Goal: Transaction & Acquisition: Purchase product/service

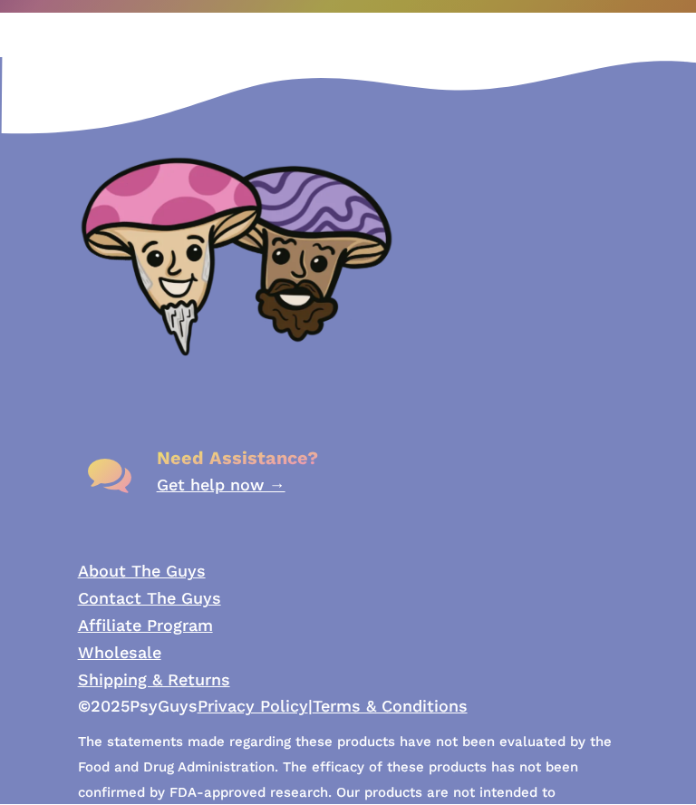
scroll to position [1943, 0]
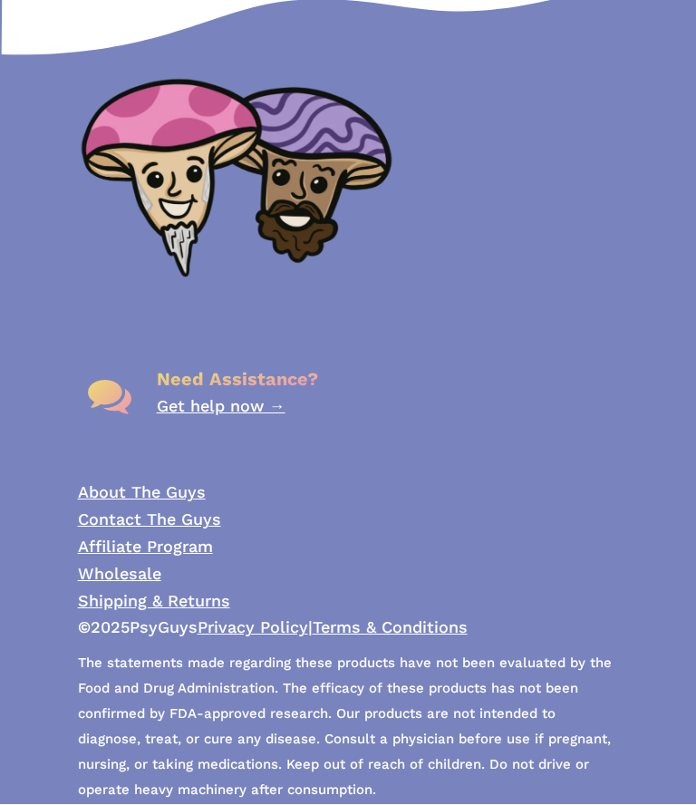
click at [117, 592] on link "Shipping & Returns" at bounding box center [154, 601] width 152 height 19
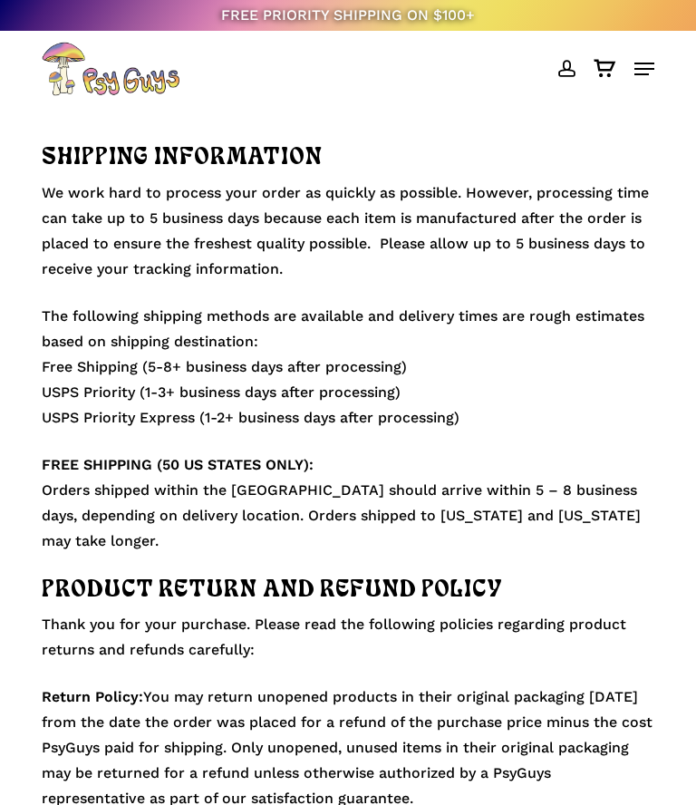
click at [70, 78] on img "Main Menu" at bounding box center [111, 69] width 138 height 54
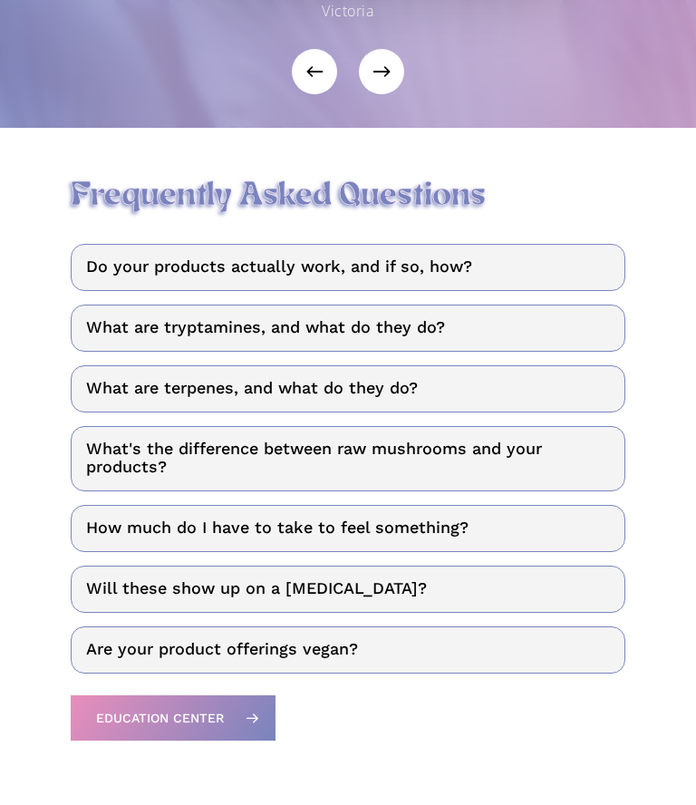
scroll to position [4336, 0]
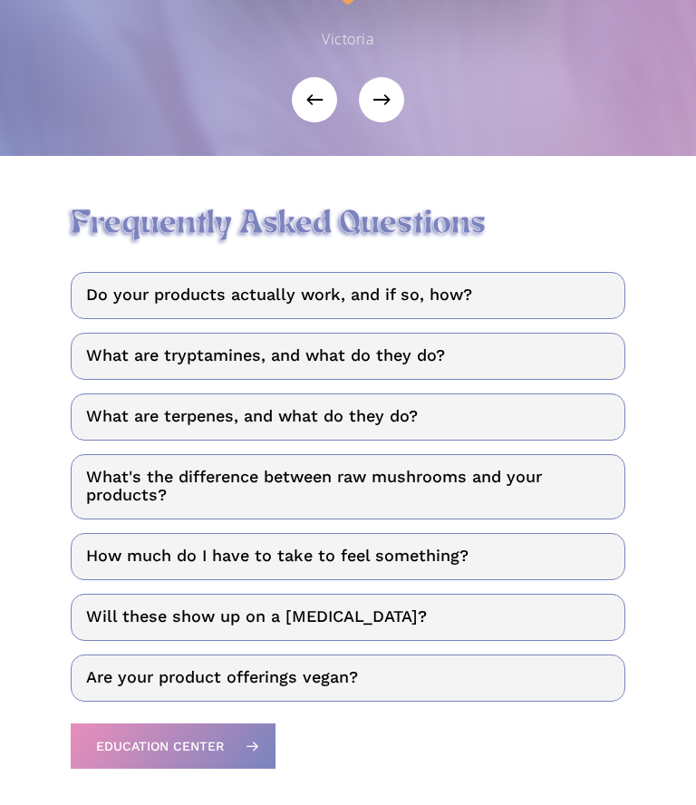
click at [150, 281] on link "Do your products actually work, and if so, how?" at bounding box center [349, 296] width 556 height 47
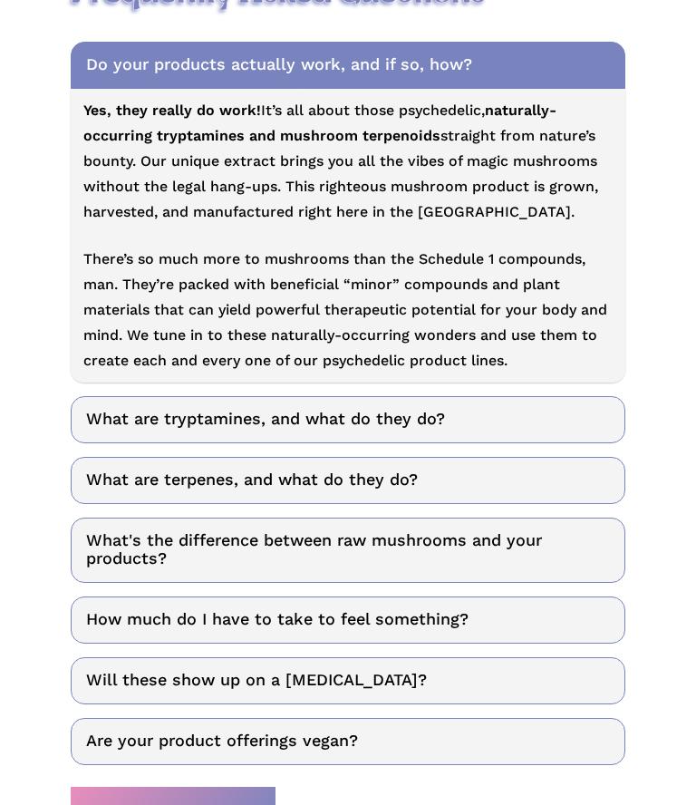
scroll to position [4567, 0]
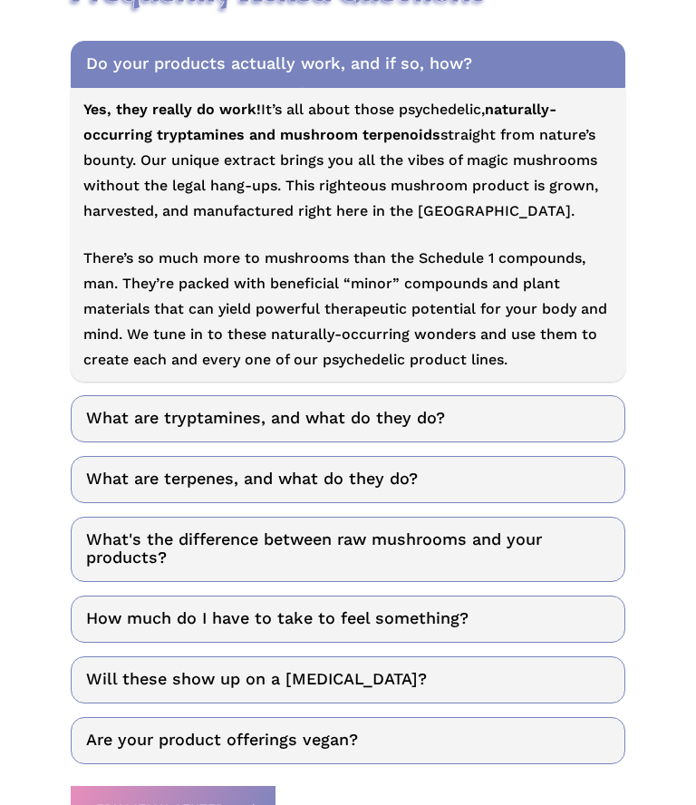
click at [121, 409] on link "What are tryptamines, and what do they do?" at bounding box center [349, 419] width 556 height 47
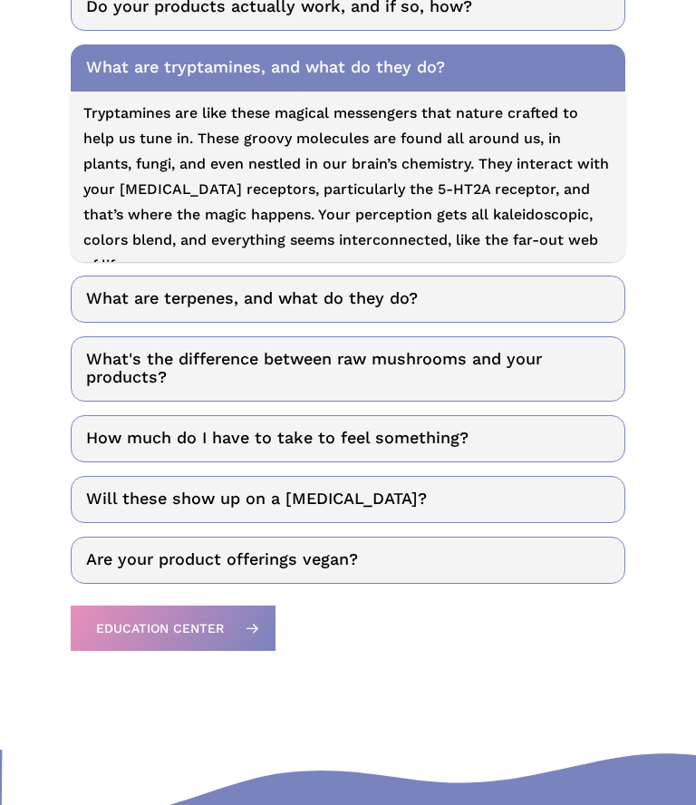
scroll to position [4608, 0]
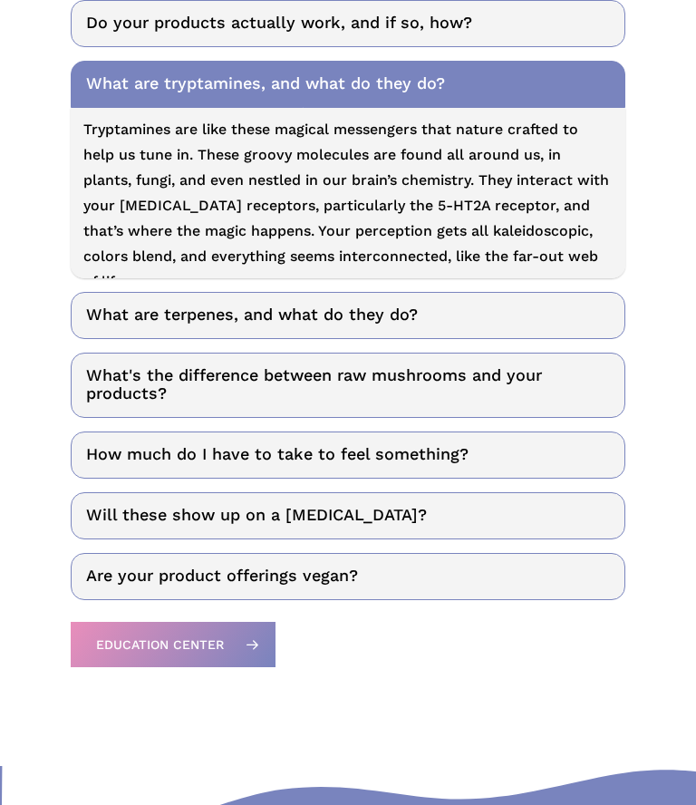
click at [107, 313] on link "What are terpenes, and what do they do?" at bounding box center [349, 315] width 556 height 47
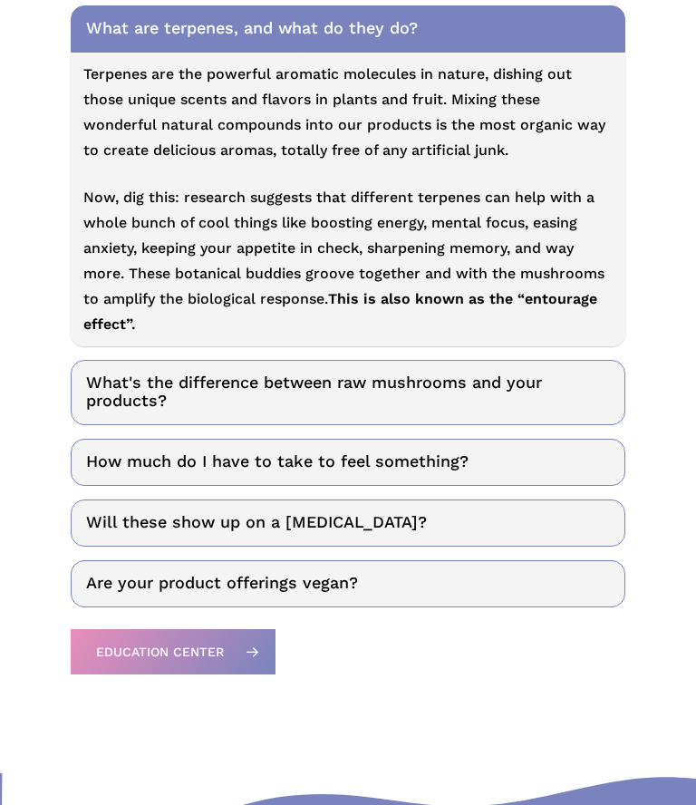
click at [110, 392] on link "What's the difference between raw mushrooms and your products?" at bounding box center [349, 392] width 556 height 65
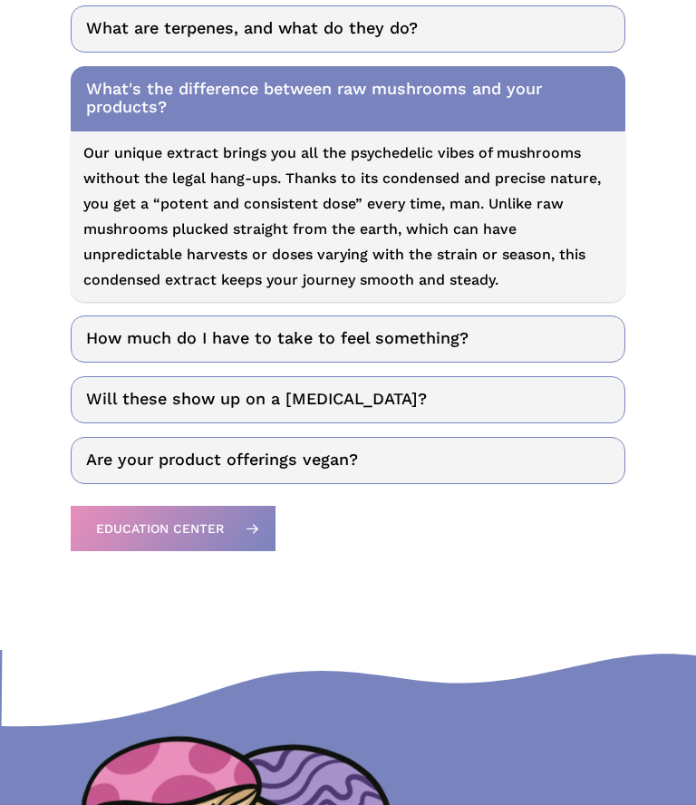
scroll to position [4785, 0]
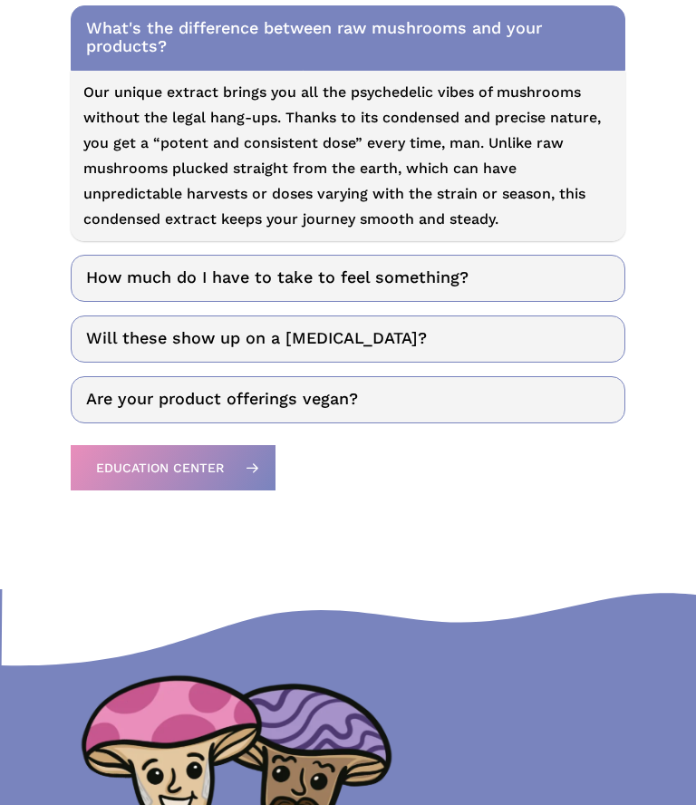
click at [102, 287] on link "How much do I have to take to feel something?" at bounding box center [349, 278] width 556 height 47
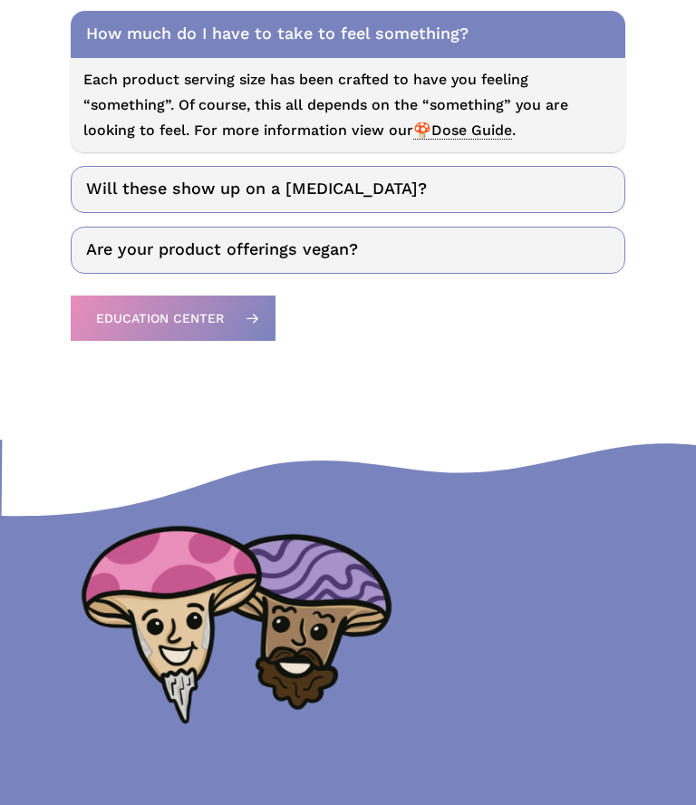
scroll to position [4864, 0]
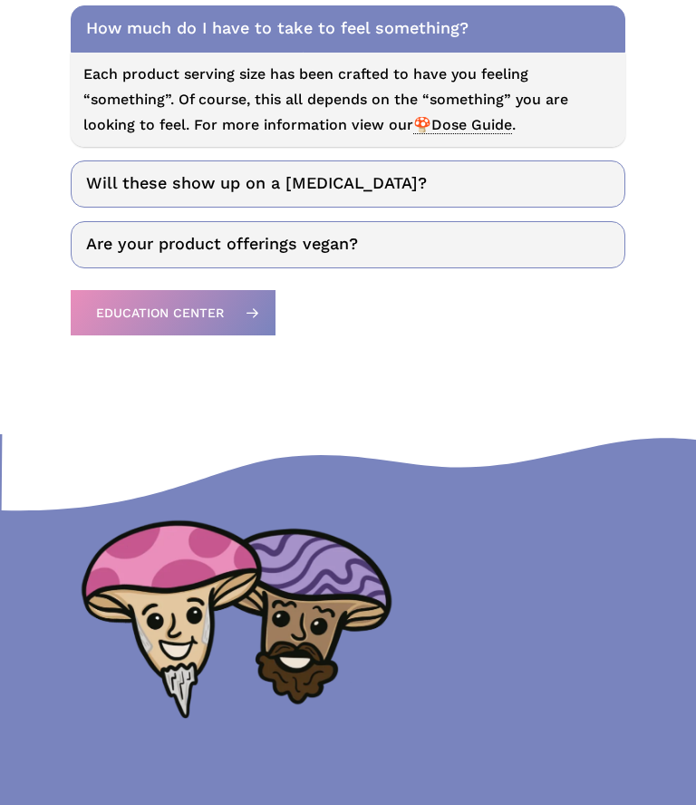
click at [128, 178] on link "Will these show up on a drug test?" at bounding box center [349, 183] width 556 height 47
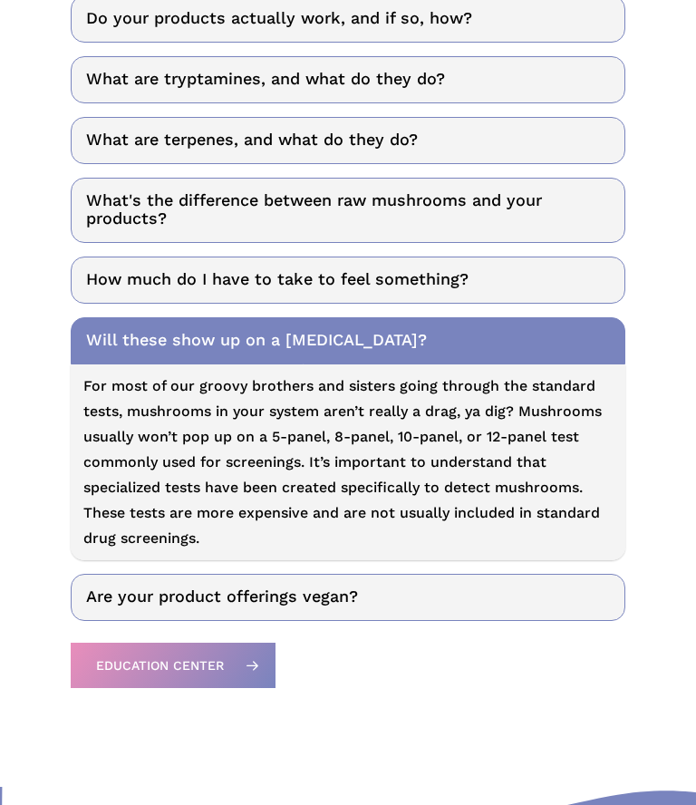
scroll to position [4612, 0]
click at [114, 276] on link "How much do I have to take to feel something?" at bounding box center [349, 280] width 556 height 47
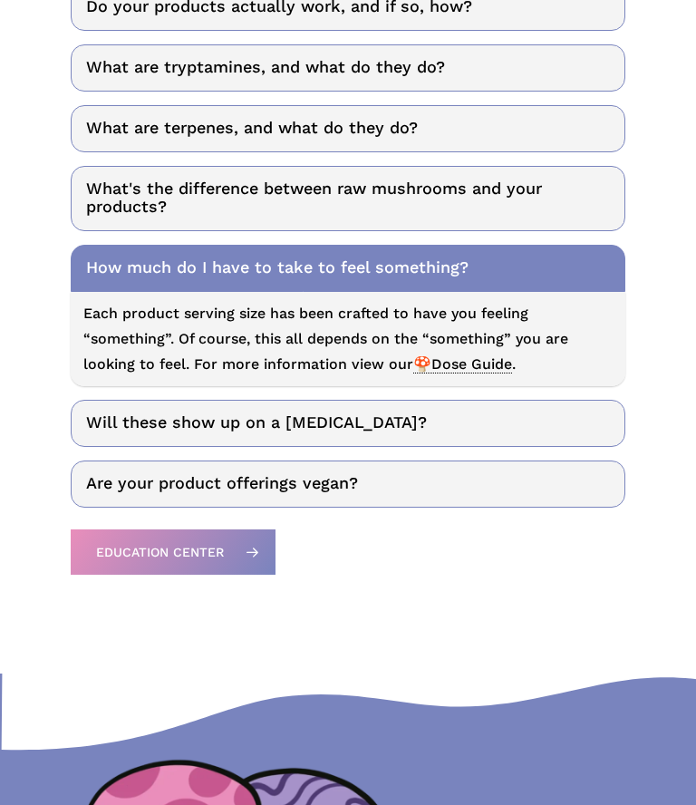
scroll to position [4864, 0]
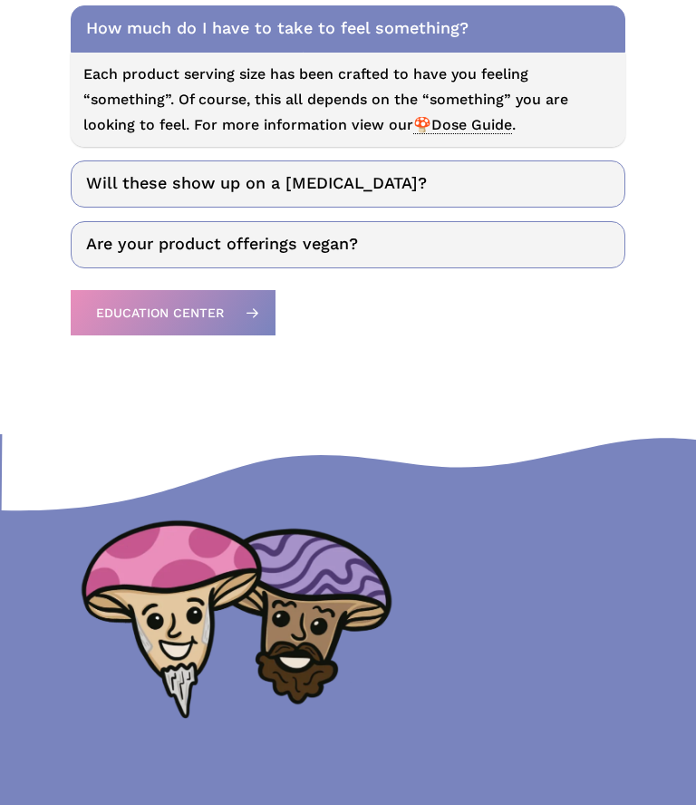
click at [454, 117] on span "🍄Dose Guide" at bounding box center [462, 125] width 99 height 18
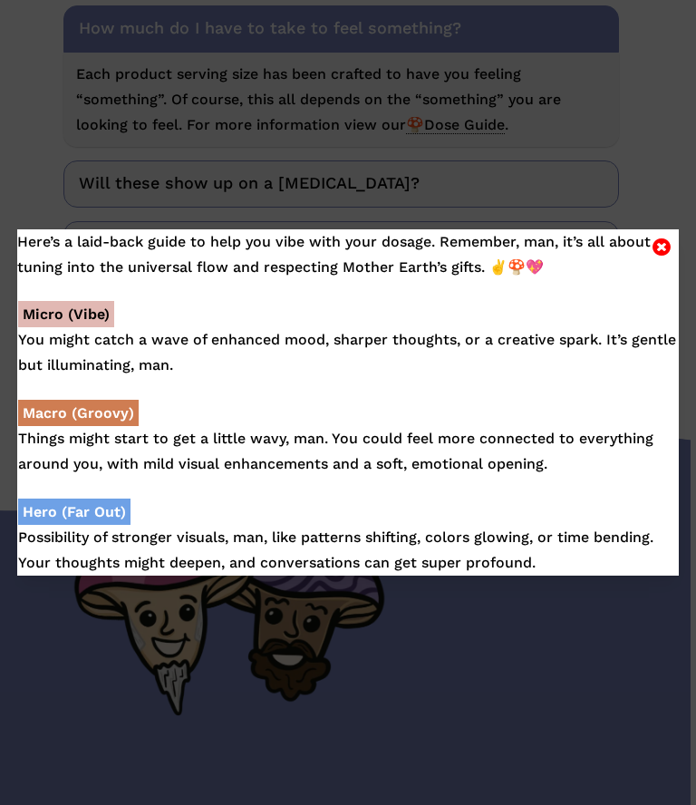
click at [48, 137] on div "Here’s a laid-back guide to help you vibe with your dosage. Remember, man, it’s…" at bounding box center [348, 402] width 696 height 805
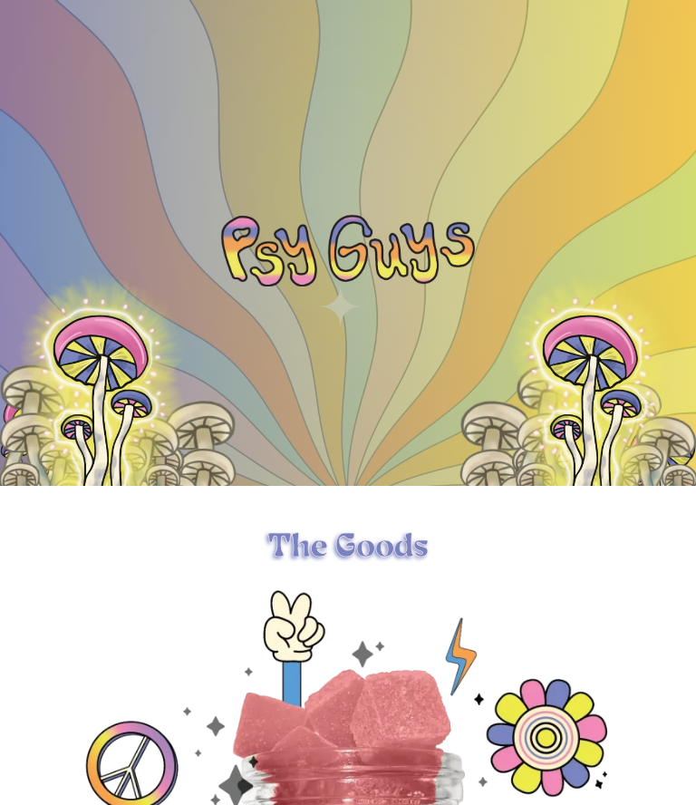
scroll to position [0, 0]
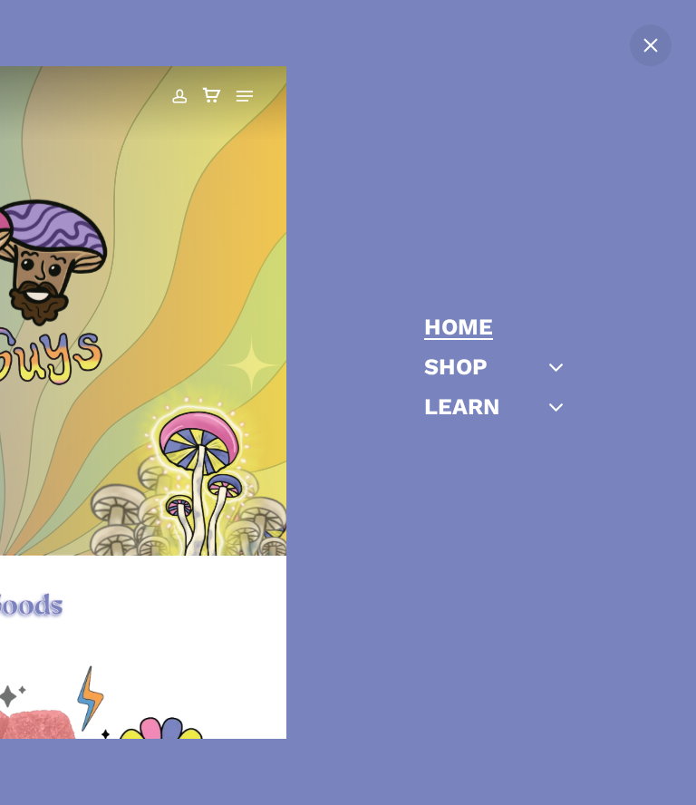
click at [498, 395] on link "Learn" at bounding box center [462, 406] width 76 height 23
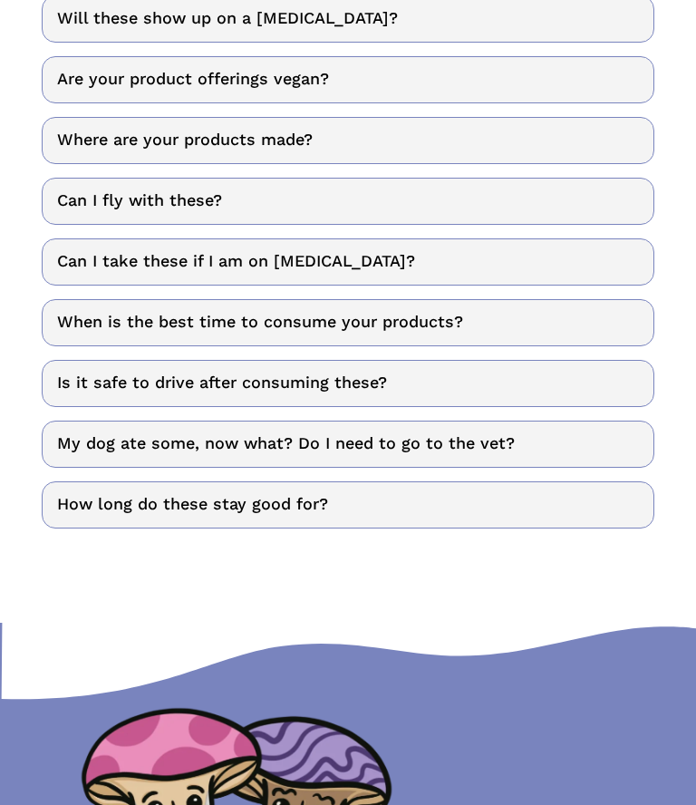
scroll to position [973, 0]
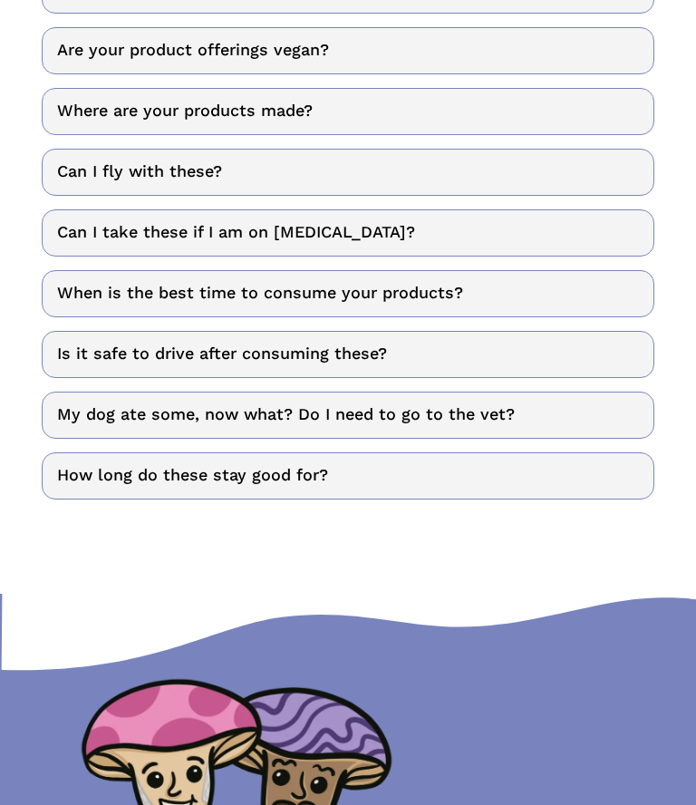
click at [86, 353] on link "Is it safe to drive after consuming these?" at bounding box center [348, 354] width 613 height 47
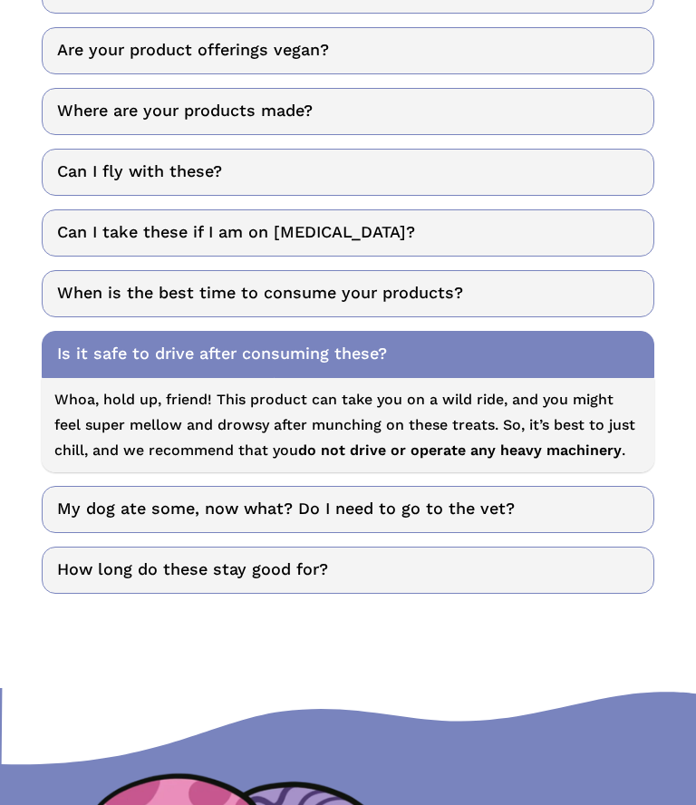
click at [104, 498] on link "My dog ate some, now what? Do I need to go to the vet?" at bounding box center [348, 509] width 613 height 47
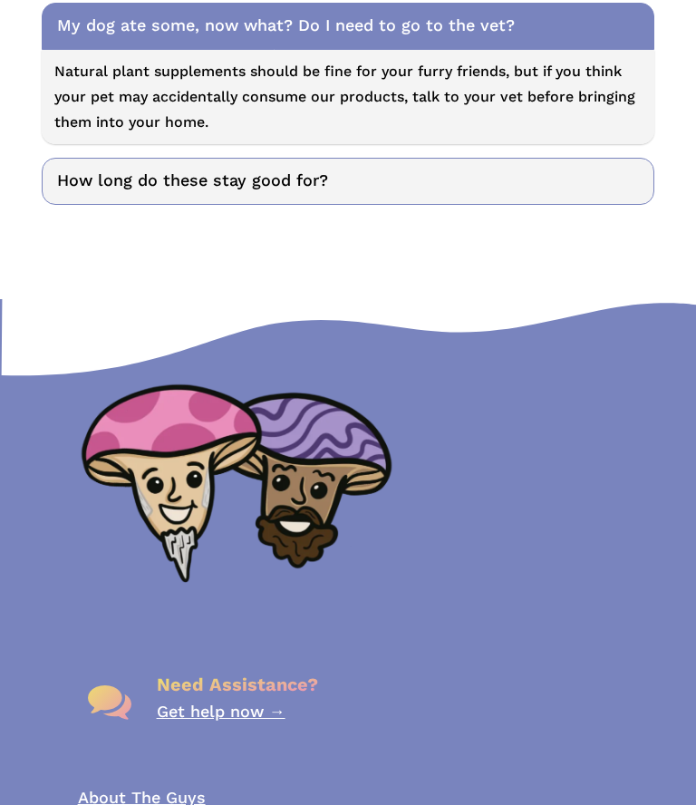
scroll to position [1363, 0]
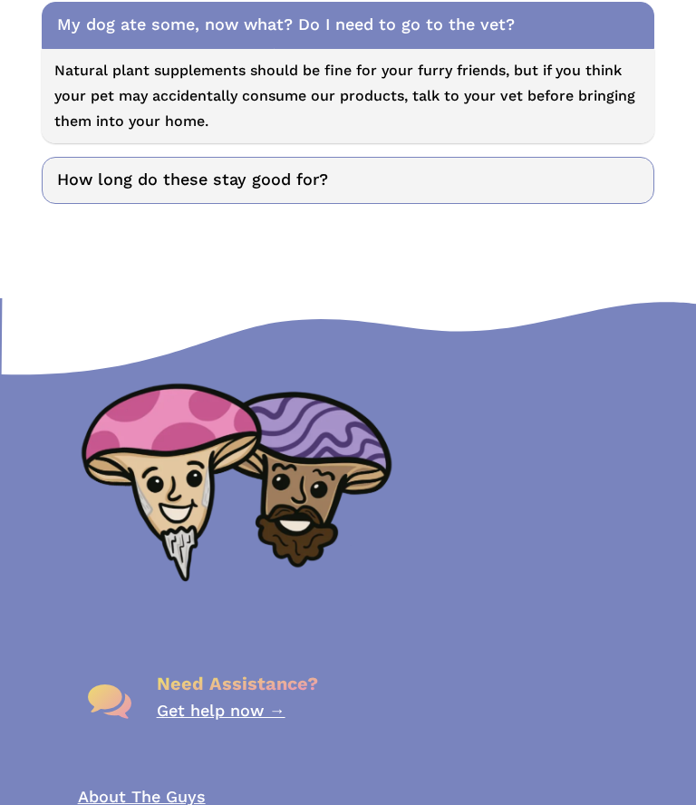
click at [109, 39] on link "My dog ate some, now what? Do I need to go to the vet?" at bounding box center [348, 25] width 613 height 47
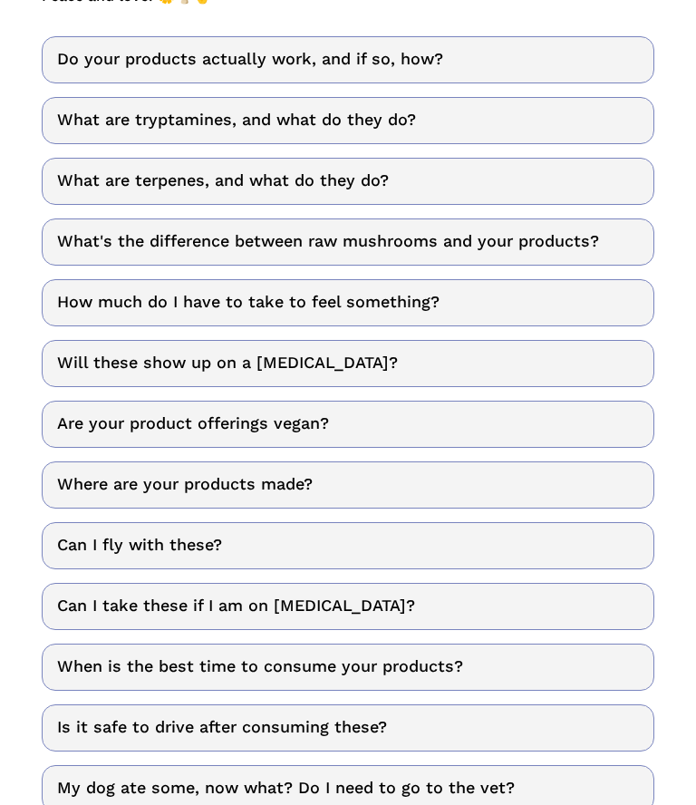
scroll to position [599, 0]
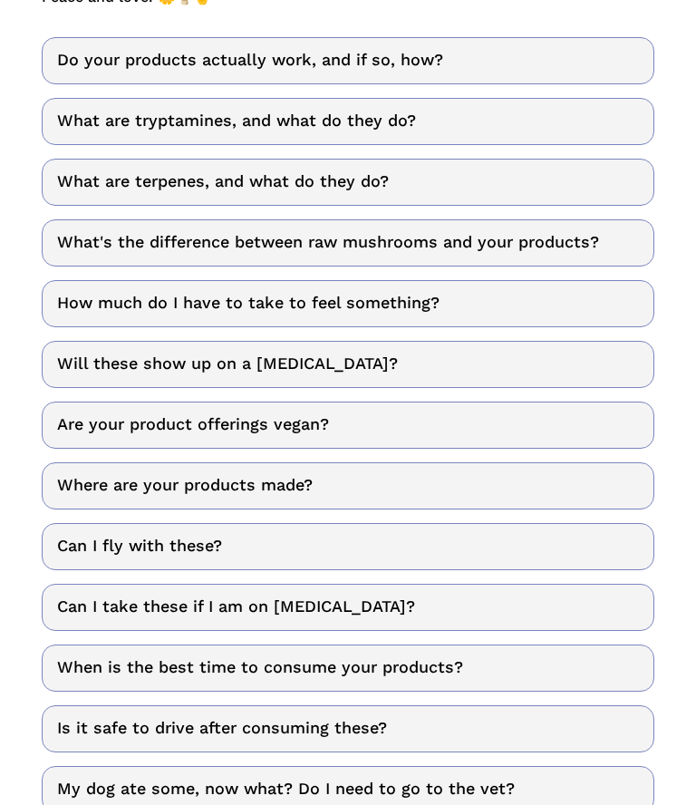
click at [131, 487] on link "Where are your products made?" at bounding box center [348, 485] width 613 height 47
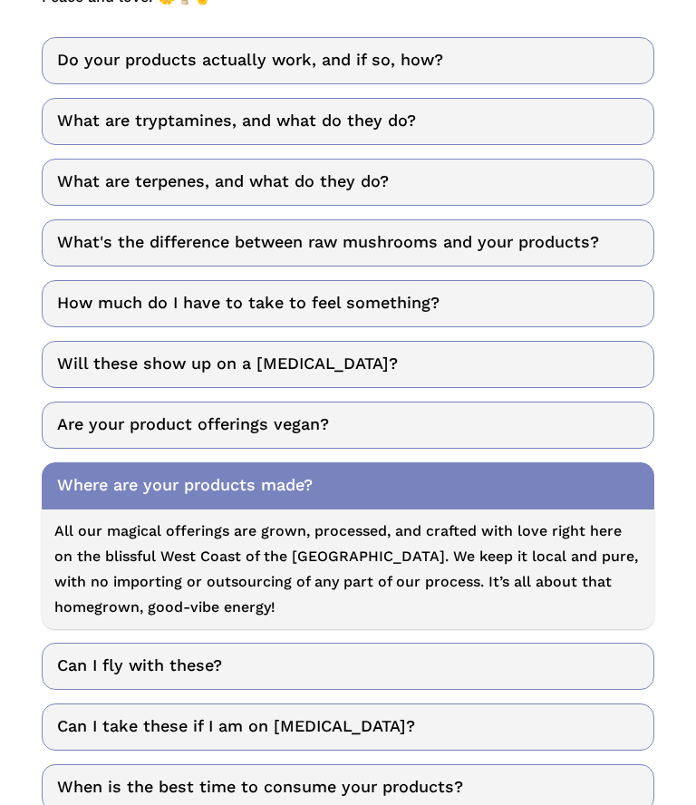
click at [132, 492] on link "Where are your products made?" at bounding box center [348, 485] width 613 height 47
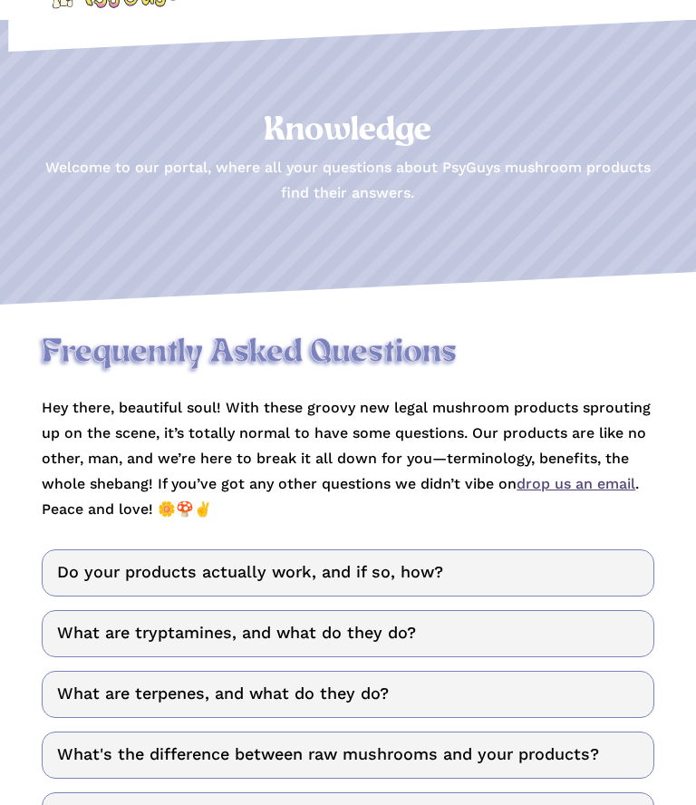
scroll to position [0, 0]
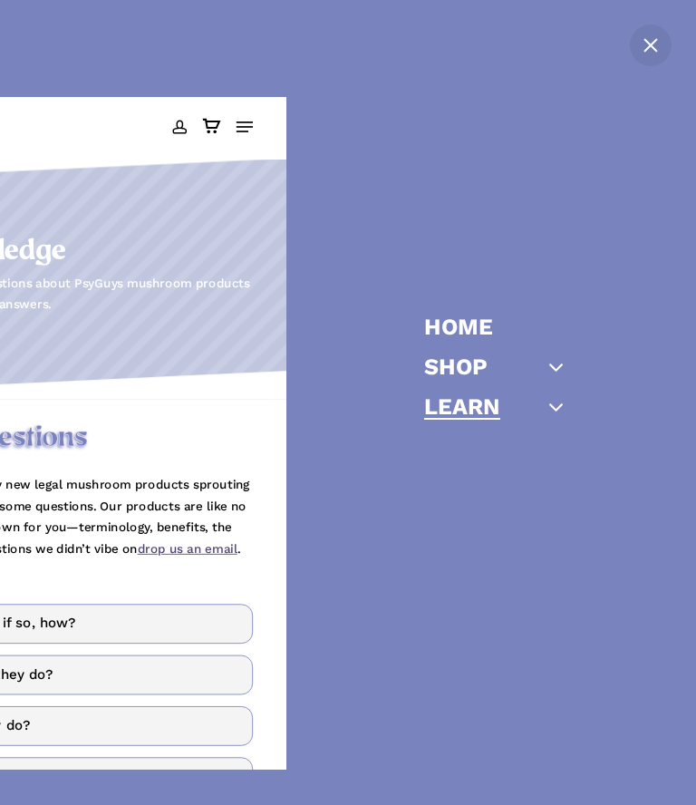
click at [472, 370] on link "Shop" at bounding box center [455, 366] width 63 height 23
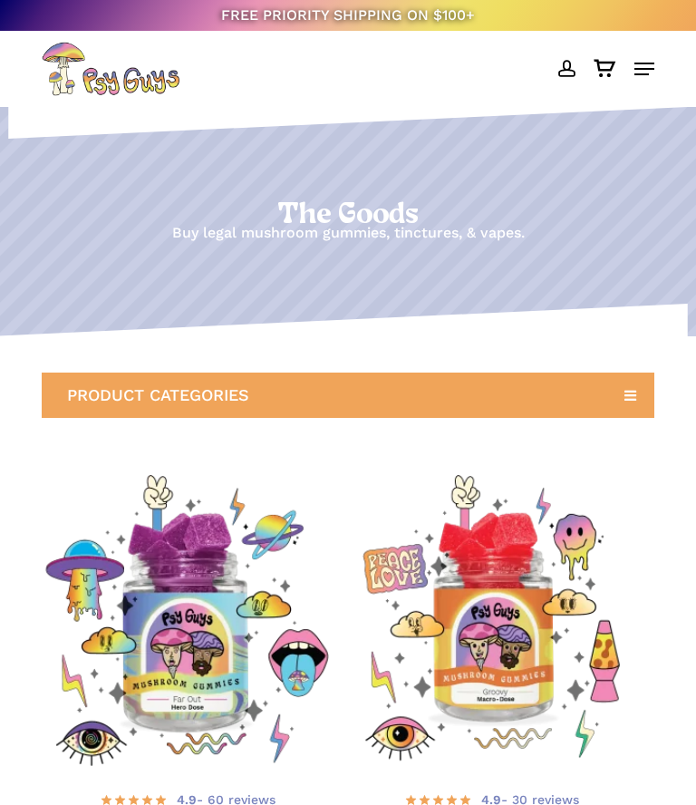
click at [633, 393] on icon at bounding box center [630, 395] width 29 height 29
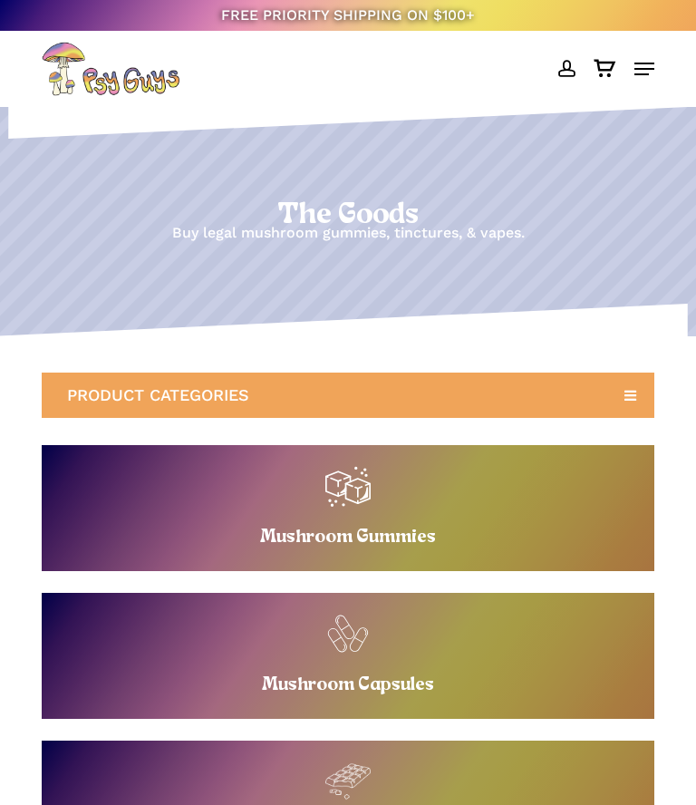
click at [352, 504] on link "Buy Mushroom Gummies" at bounding box center [348, 508] width 612 height 126
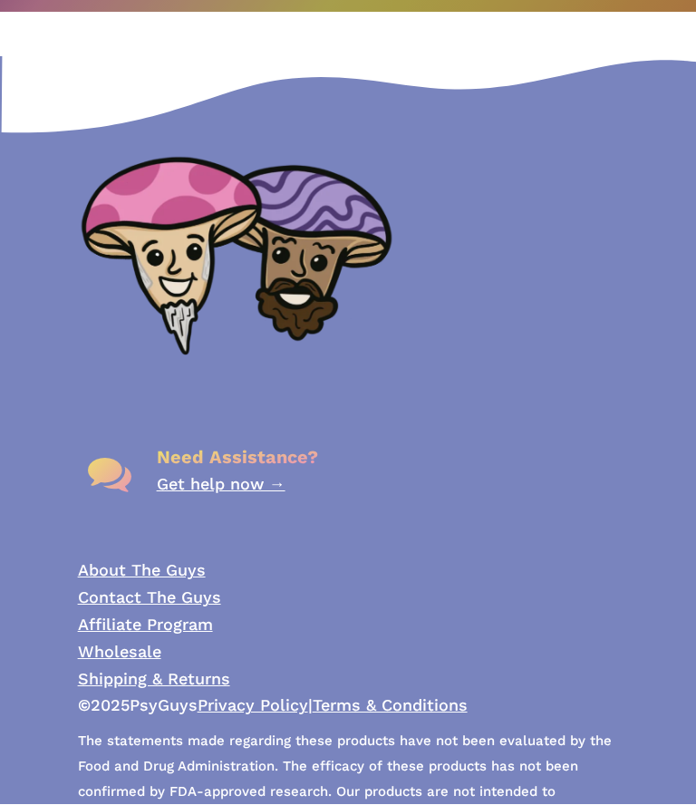
scroll to position [1864, 0]
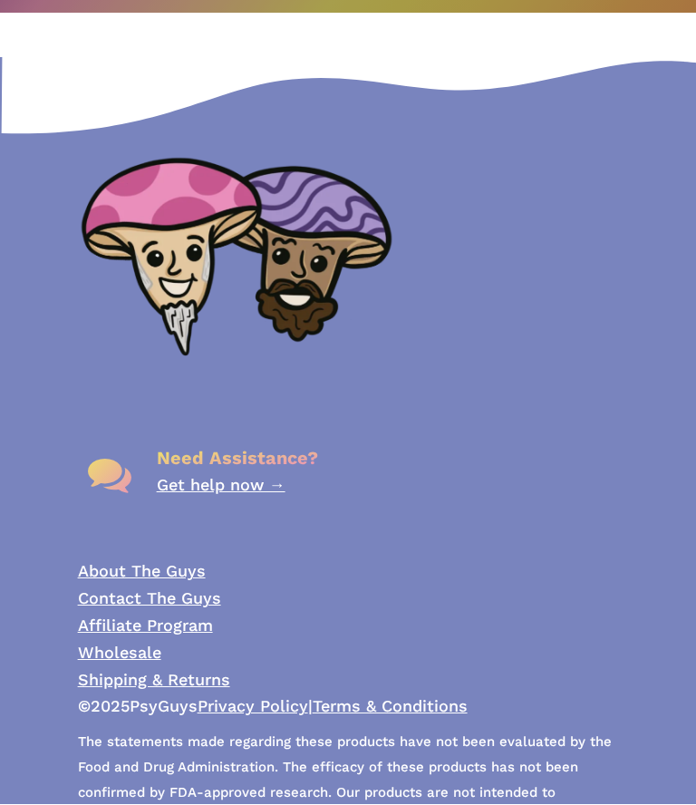
click at [191, 562] on link "About The Guys" at bounding box center [142, 571] width 128 height 19
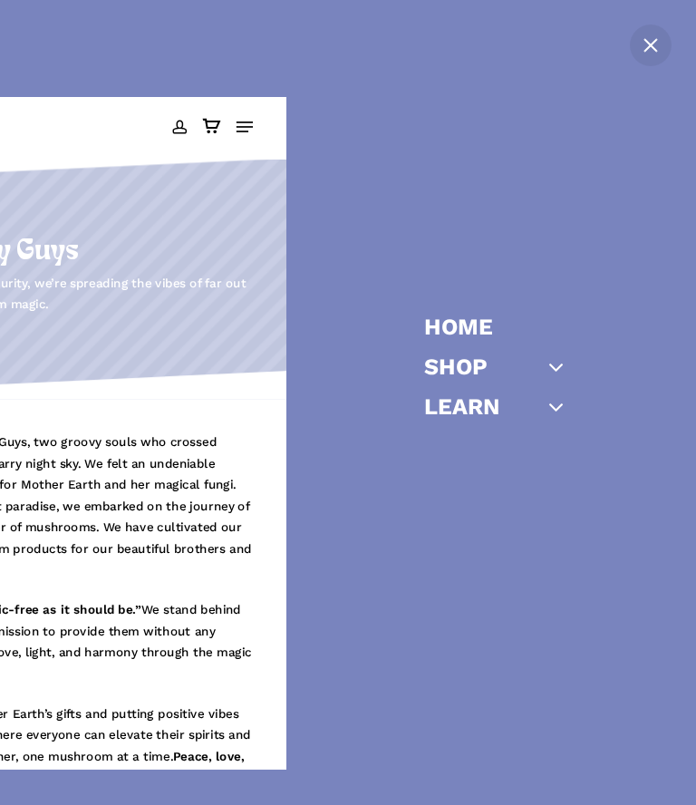
click at [552, 409] on icon "Off Canvas Menu" at bounding box center [556, 406] width 25 height 25
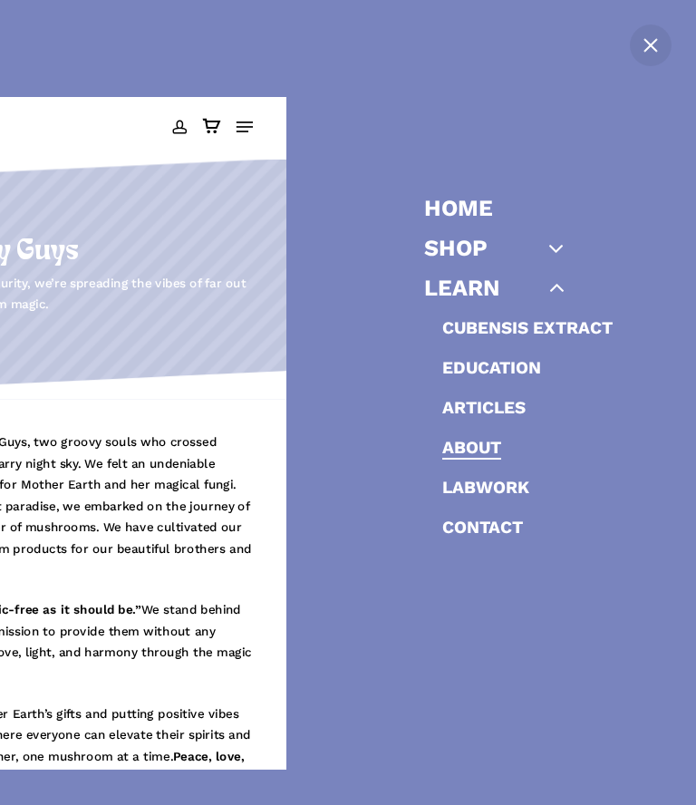
click at [510, 486] on link "Labwork" at bounding box center [485, 487] width 87 height 21
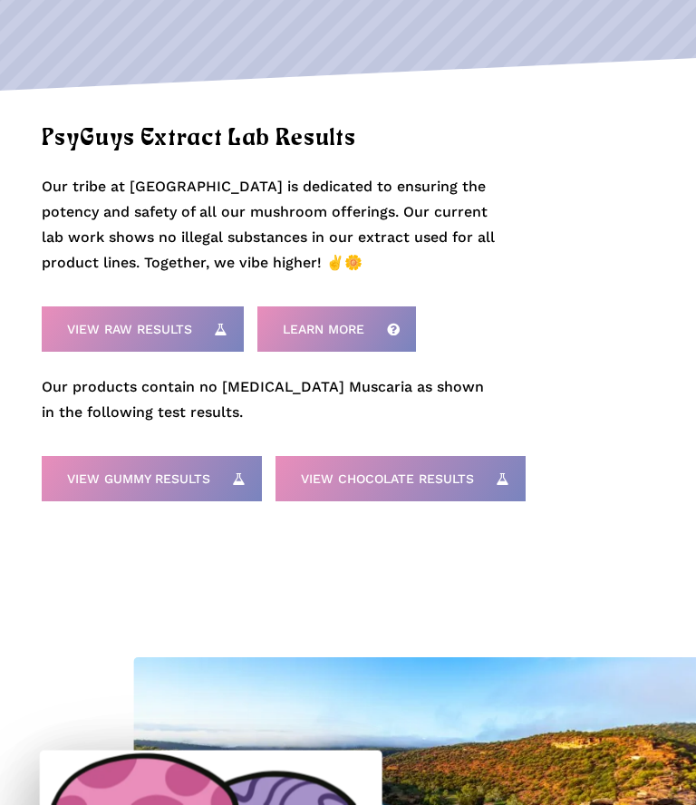
scroll to position [302, 0]
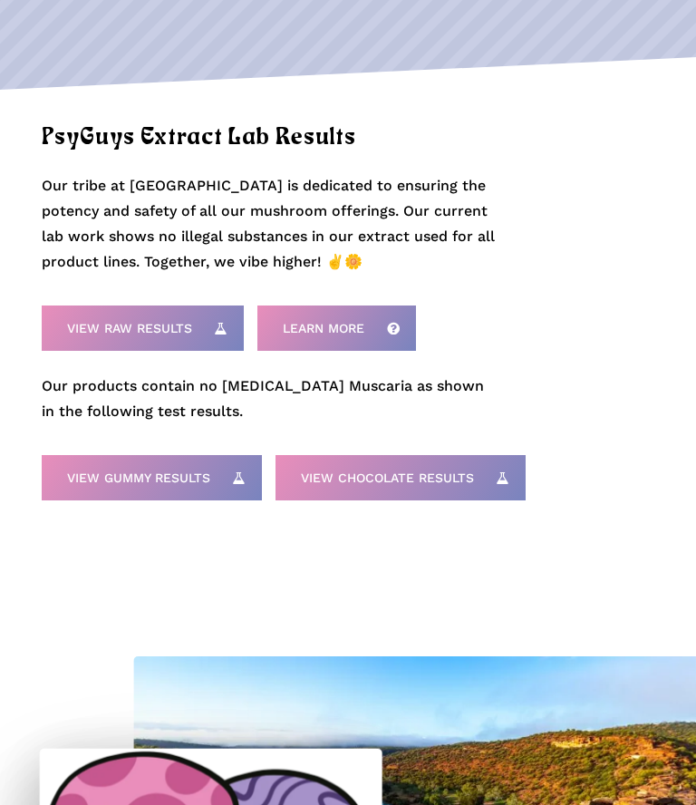
click at [123, 312] on link "View Raw Results" at bounding box center [143, 327] width 202 height 45
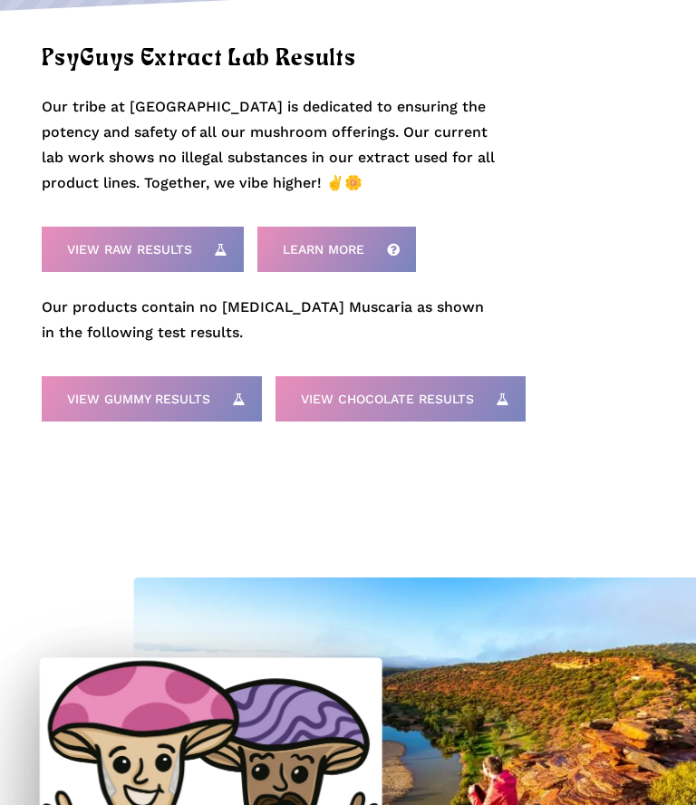
click at [203, 392] on span "View Gummy Results" at bounding box center [138, 399] width 143 height 18
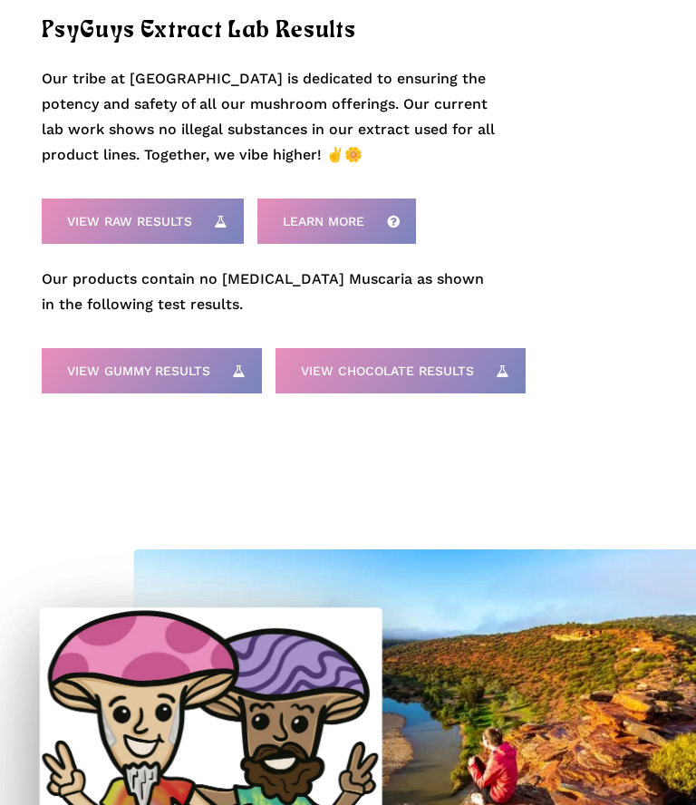
scroll to position [0, 0]
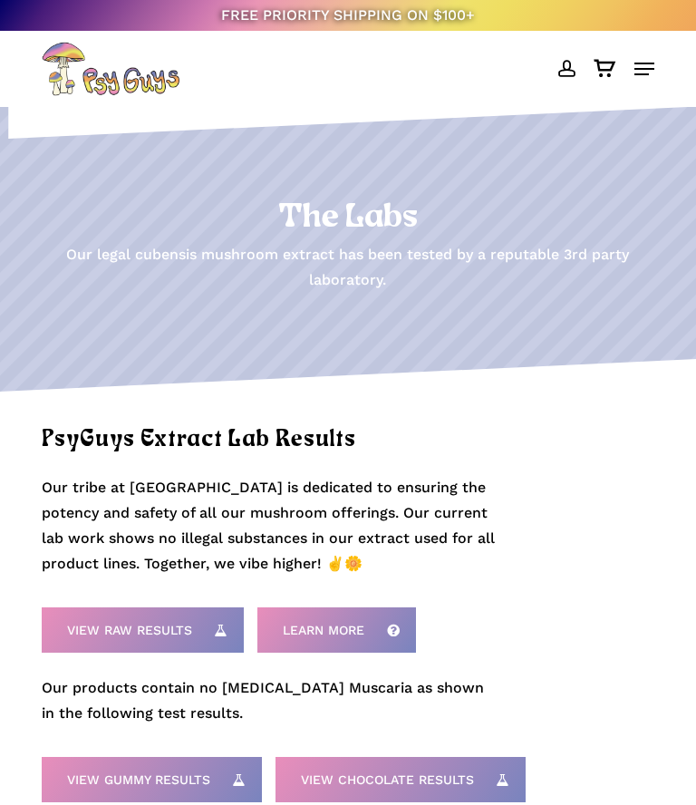
click at [648, 56] on div "Menu" at bounding box center [639, 69] width 29 height 54
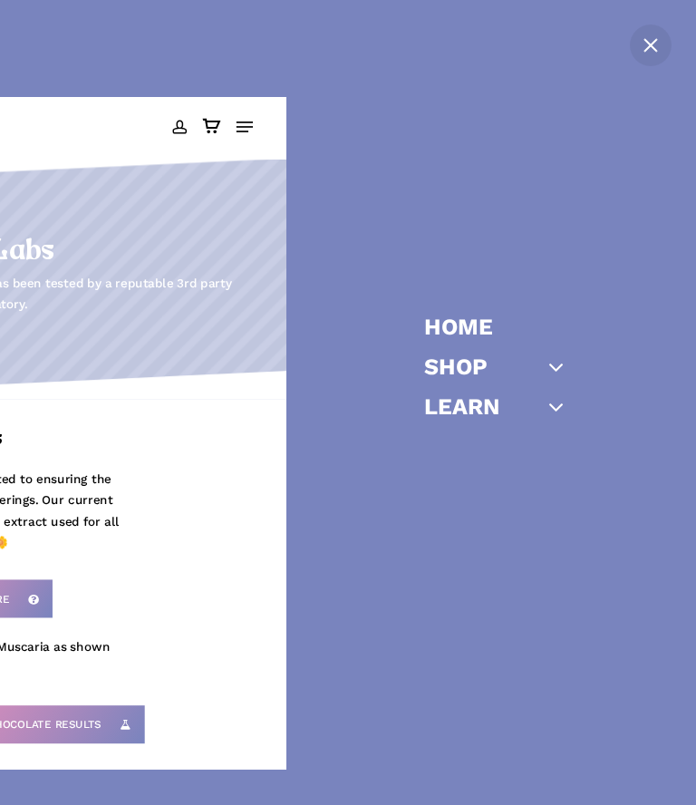
click at [553, 403] on icon "Off Canvas Menu" at bounding box center [556, 406] width 25 height 25
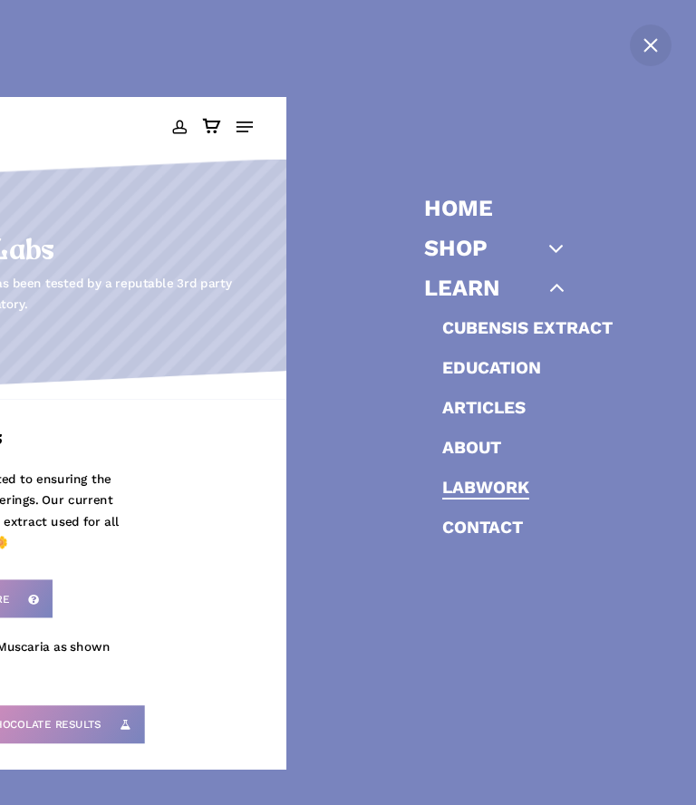
click at [485, 445] on link "About" at bounding box center [471, 447] width 59 height 21
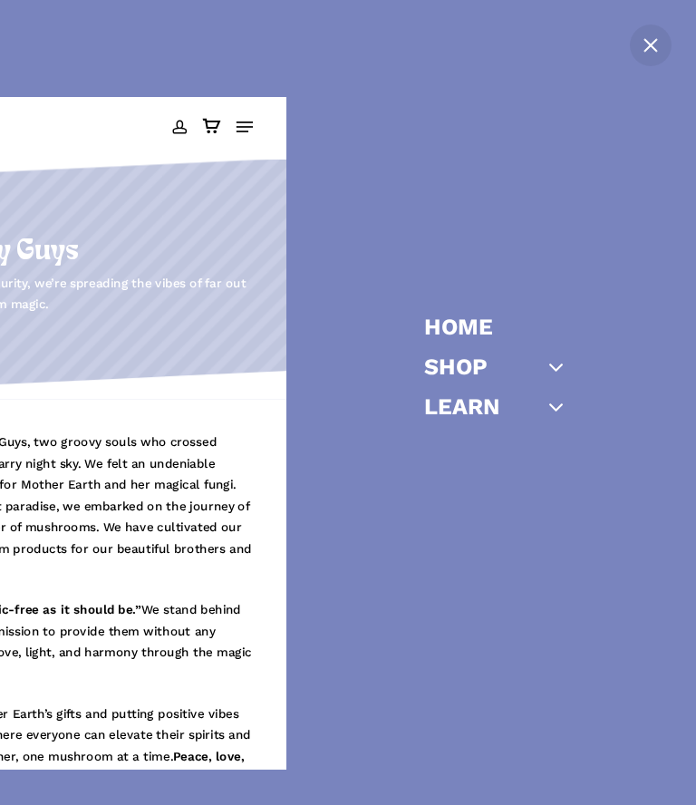
click at [559, 363] on icon "Off Canvas Menu" at bounding box center [556, 366] width 25 height 25
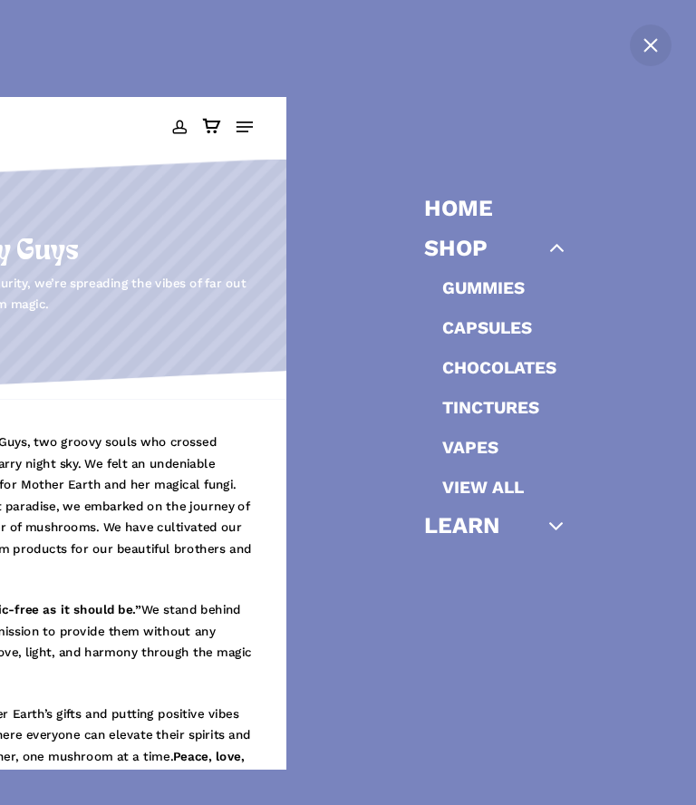
click at [558, 523] on icon "Off Canvas Menu" at bounding box center [556, 525] width 25 height 25
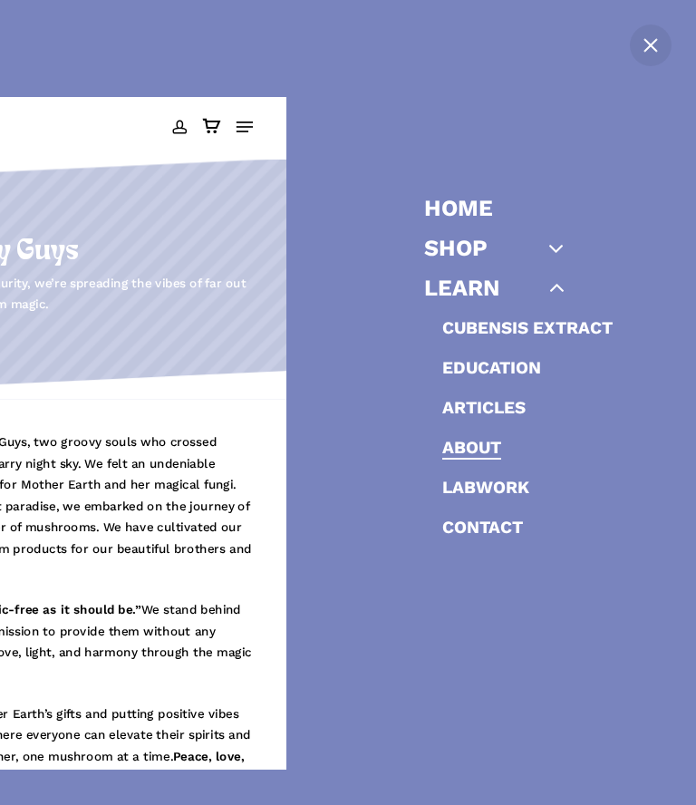
click at [532, 363] on link "Education" at bounding box center [491, 367] width 99 height 21
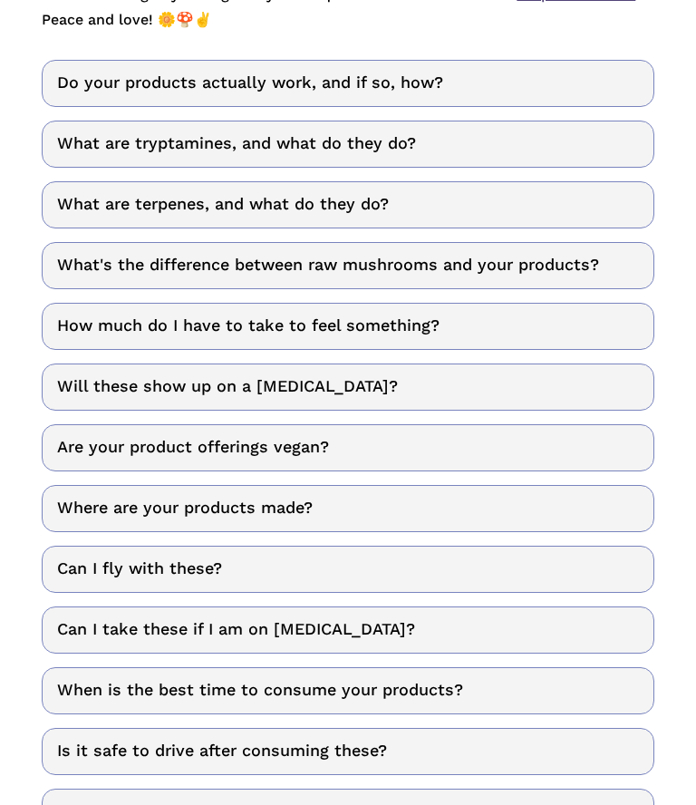
scroll to position [591, 0]
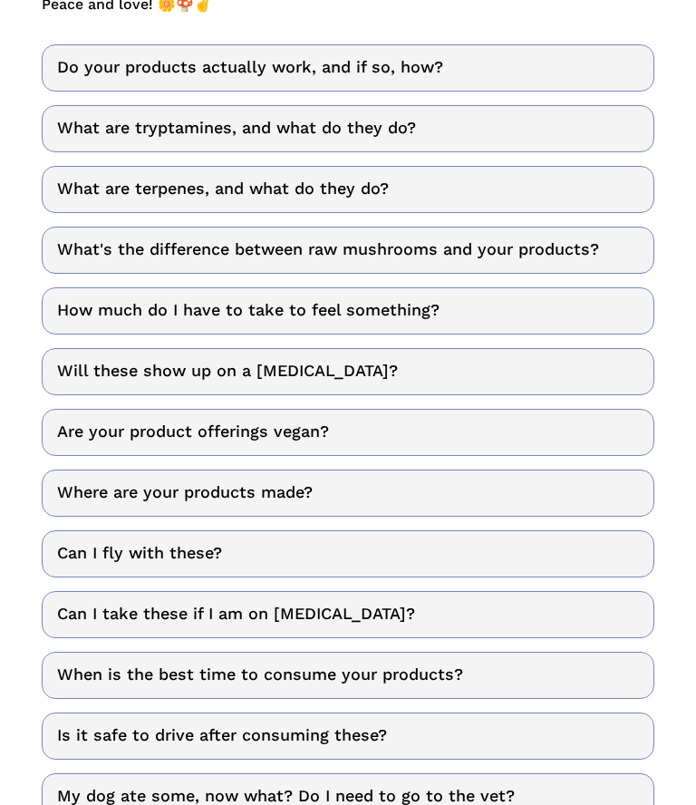
click at [580, 306] on link "How much do I have to take to feel something?" at bounding box center [348, 311] width 613 height 47
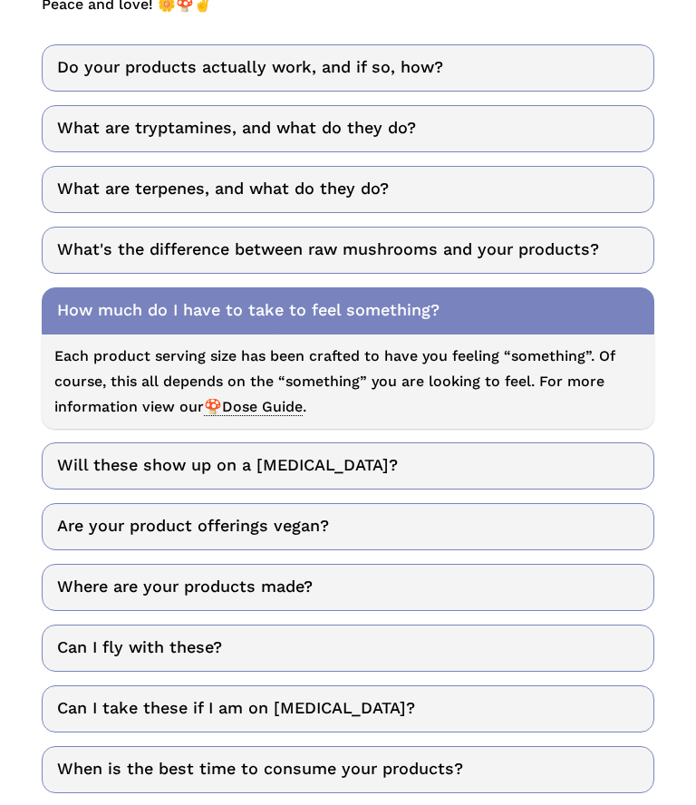
click at [269, 398] on span "🍄Dose Guide" at bounding box center [253, 407] width 99 height 18
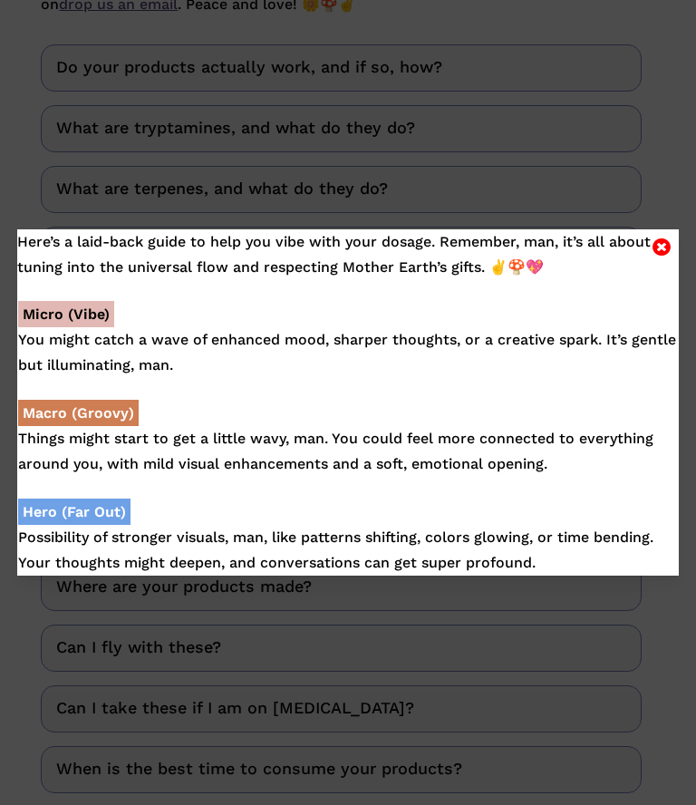
click at [685, 237] on div "Here’s a laid-back guide to help you vibe with your dosage. Remember, man, it’s…" at bounding box center [348, 402] width 674 height 346
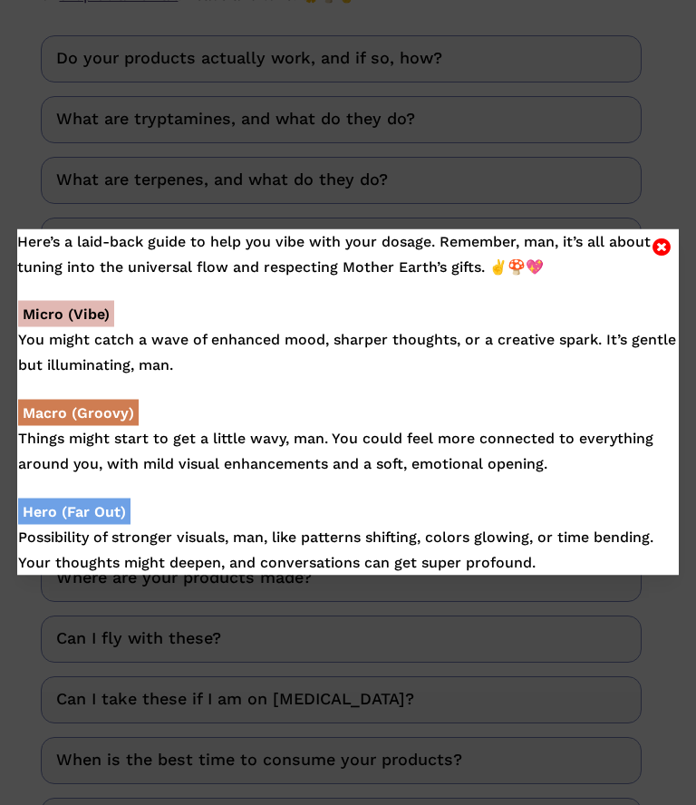
scroll to position [599, 0]
click at [457, 691] on div "Here’s a laid-back guide to help you vibe with your dosage. Remember, man, it’s…" at bounding box center [348, 402] width 696 height 805
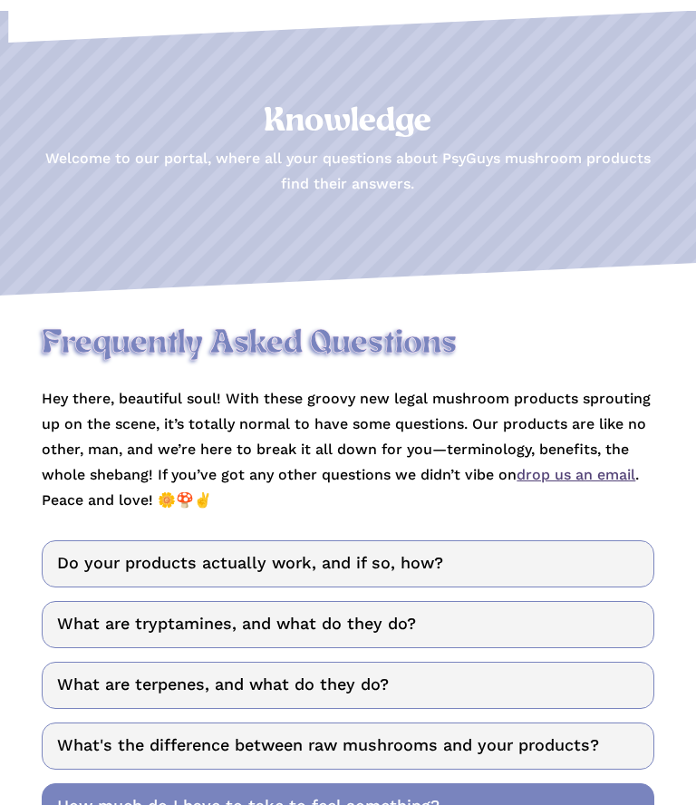
scroll to position [0, 0]
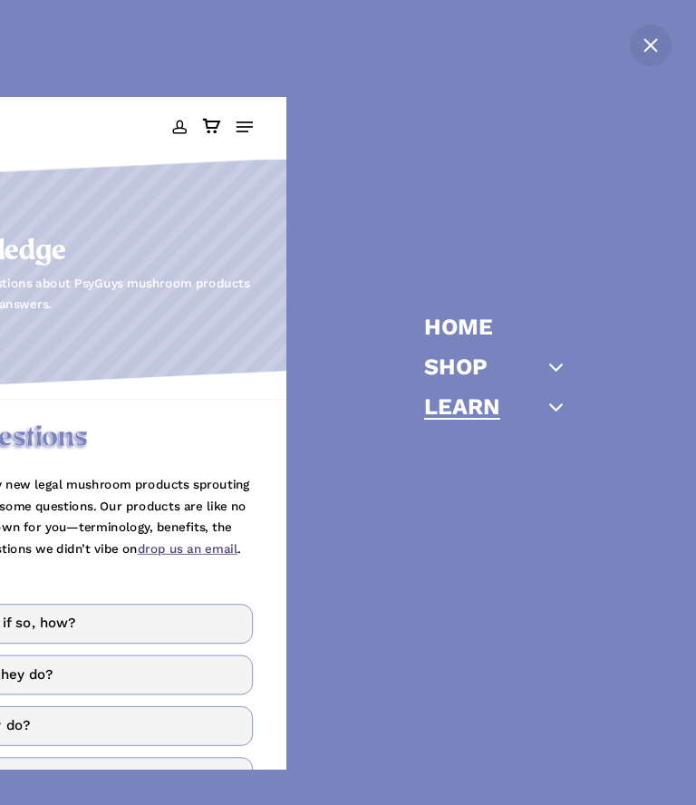
click at [471, 367] on link "Shop" at bounding box center [455, 366] width 63 height 23
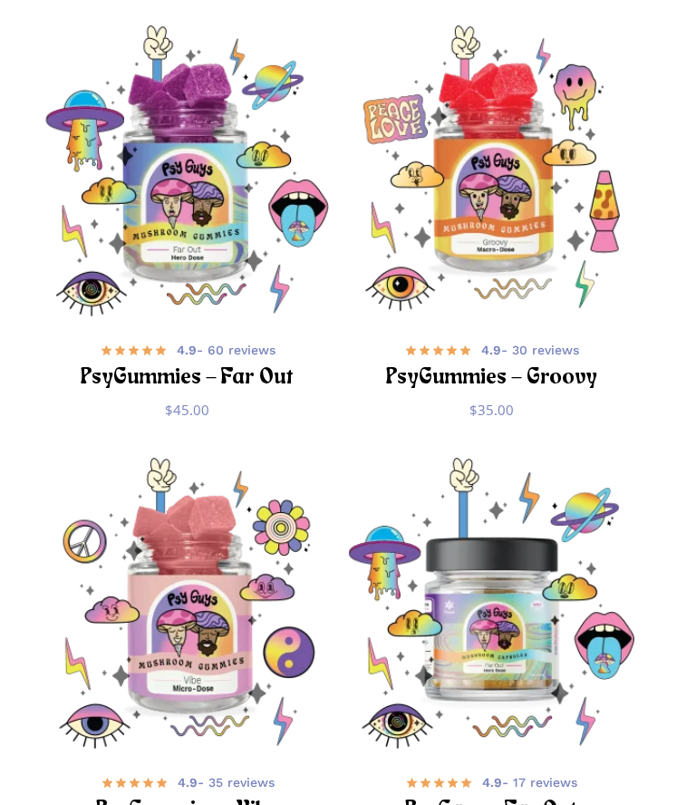
scroll to position [459, 0]
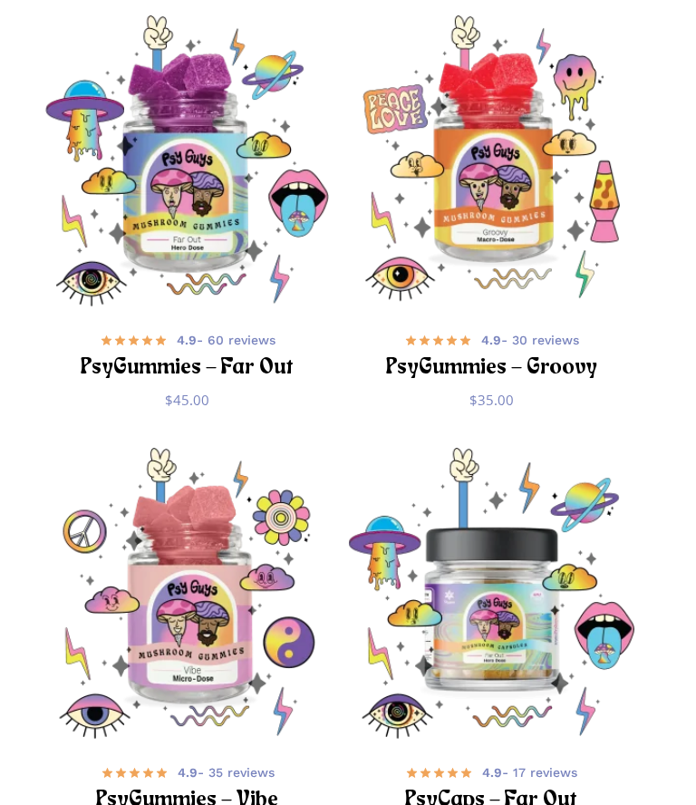
click at [513, 276] on img "PsyGummies - Groovy" at bounding box center [491, 161] width 291 height 291
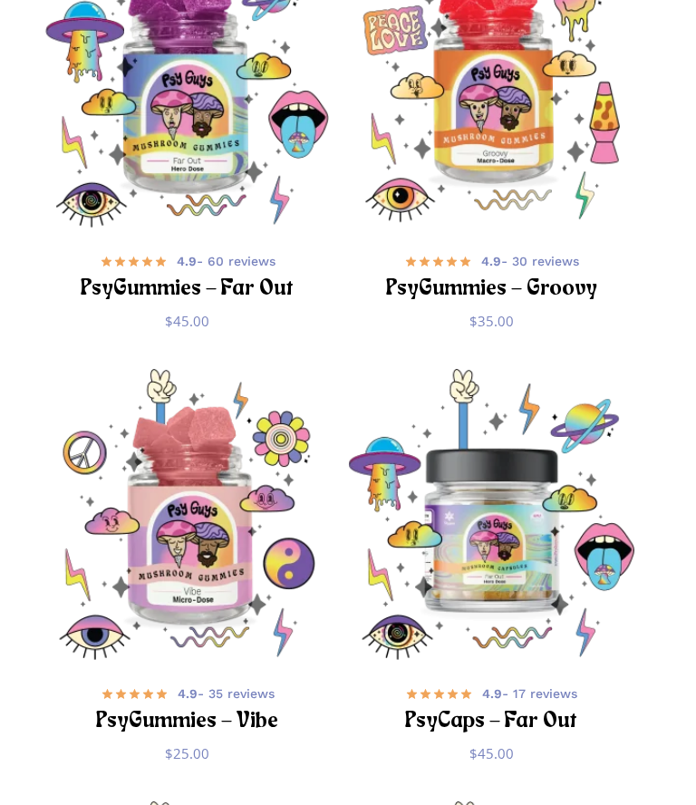
click at [499, 159] on img "PsyGummies - Groovy" at bounding box center [491, 82] width 291 height 291
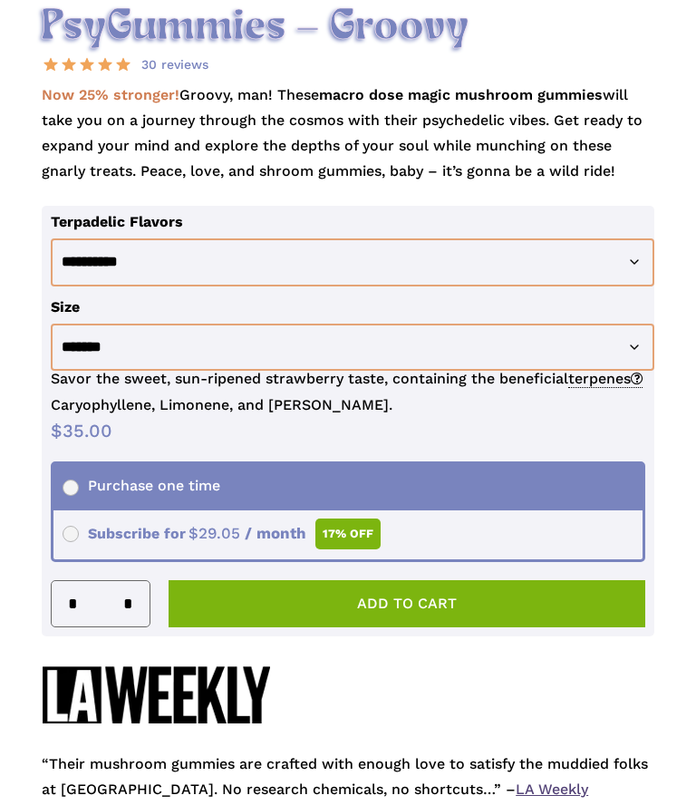
scroll to position [1009, 0]
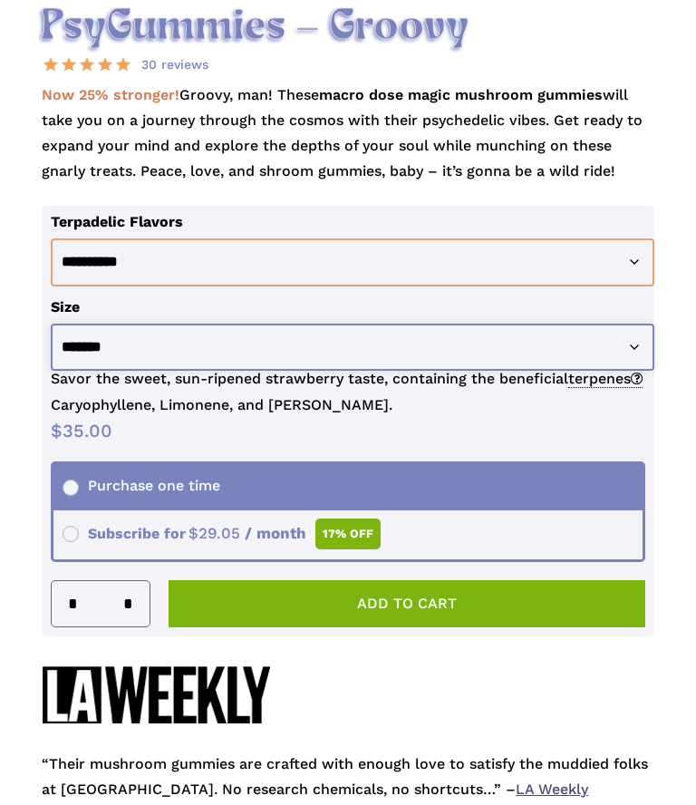
click at [634, 347] on select "**********" at bounding box center [353, 348] width 604 height 48
click at [629, 343] on select "**********" at bounding box center [353, 348] width 604 height 48
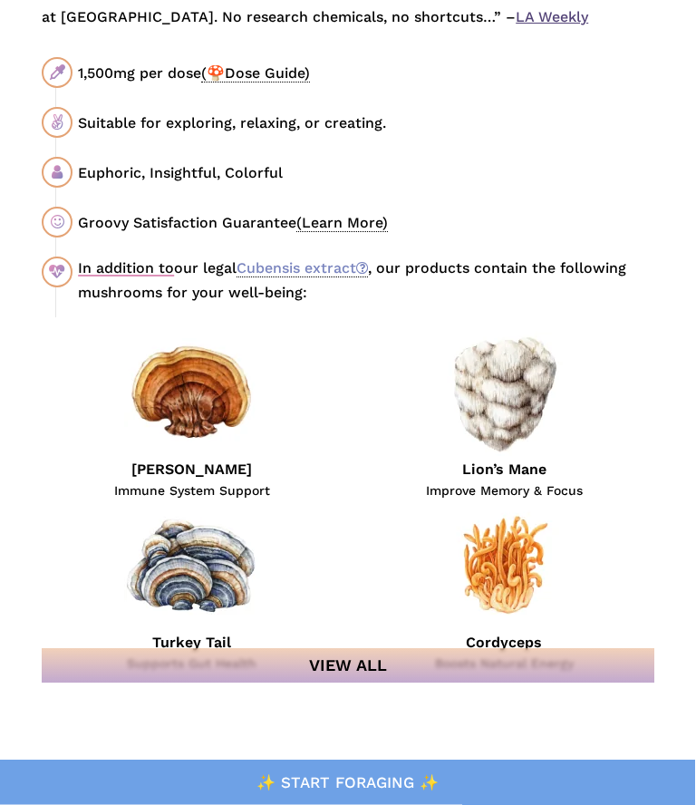
scroll to position [1781, 0]
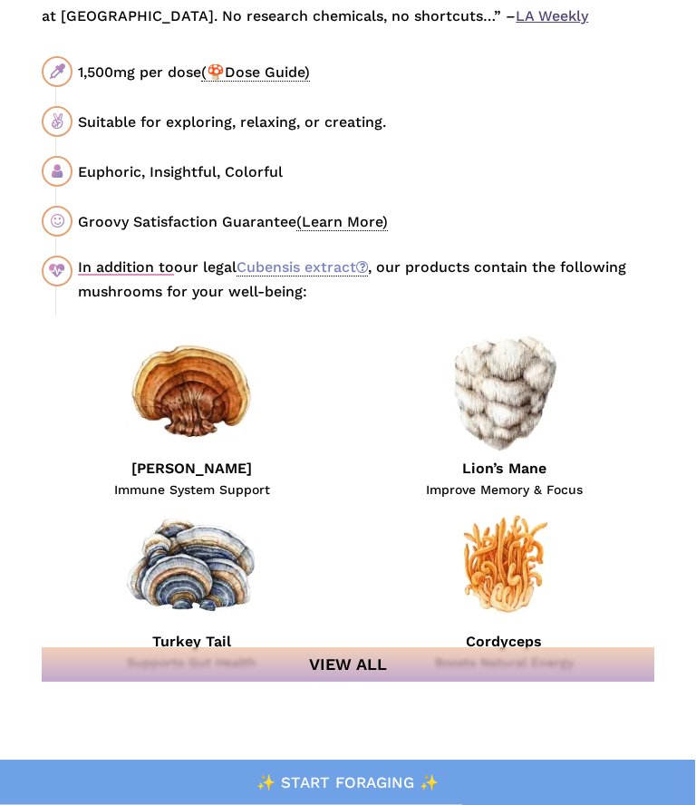
click at [356, 670] on link "View All" at bounding box center [348, 665] width 613 height 34
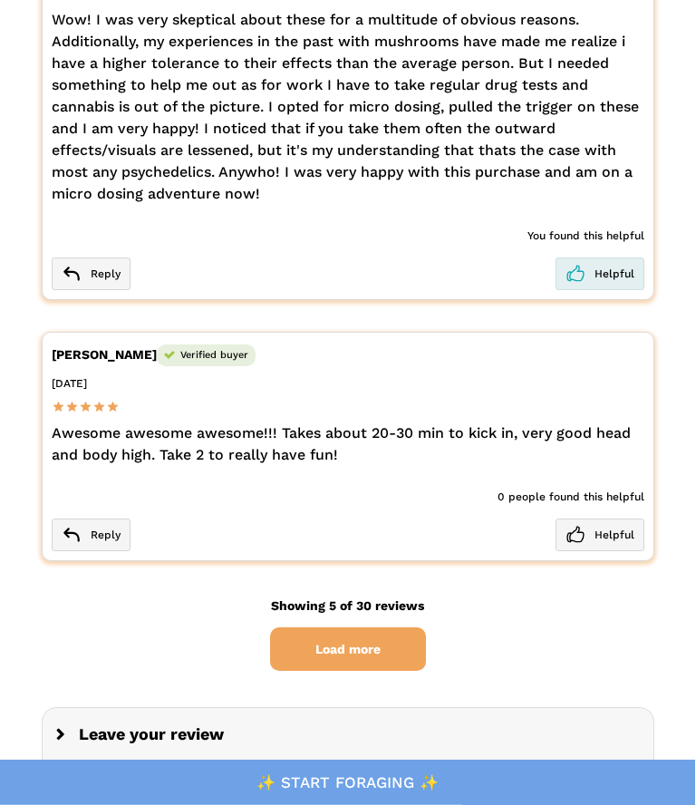
scroll to position [5613, 0]
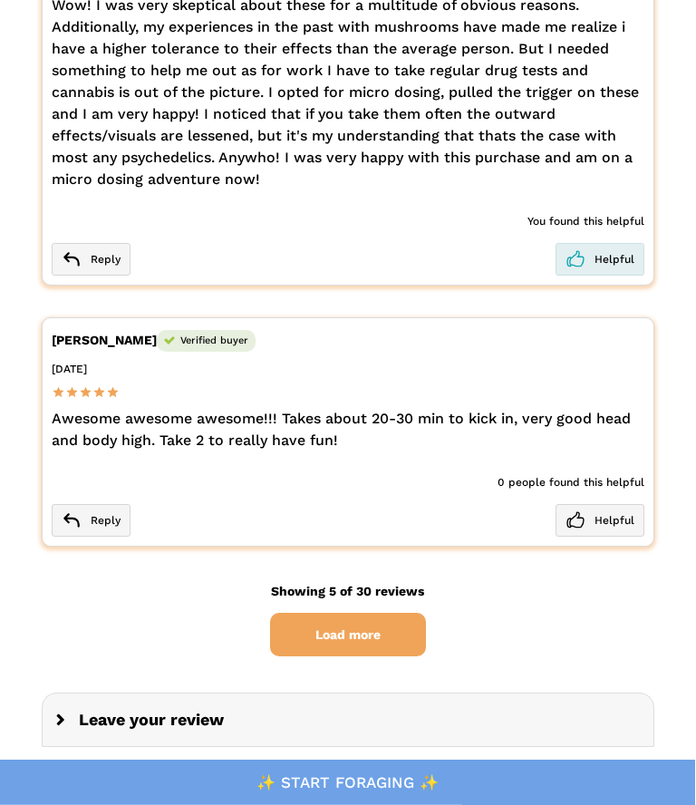
click at [340, 614] on span "Load more" at bounding box center [348, 636] width 156 height 44
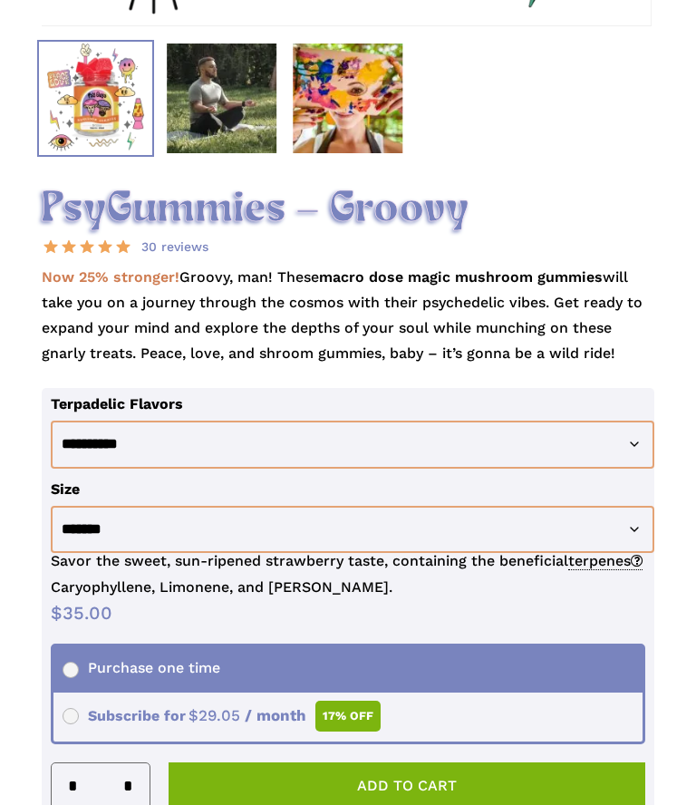
scroll to position [827, 0]
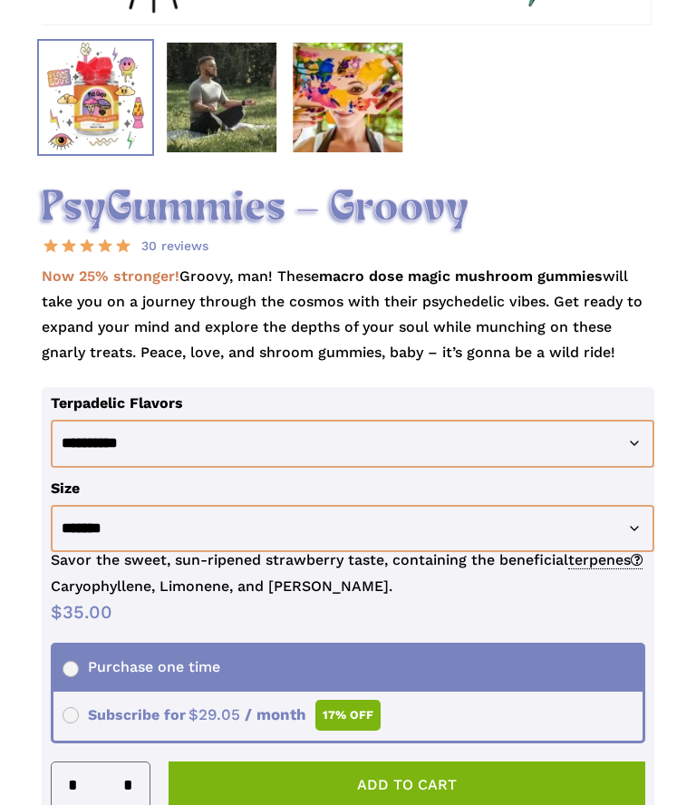
click at [636, 447] on select "**********" at bounding box center [353, 444] width 604 height 48
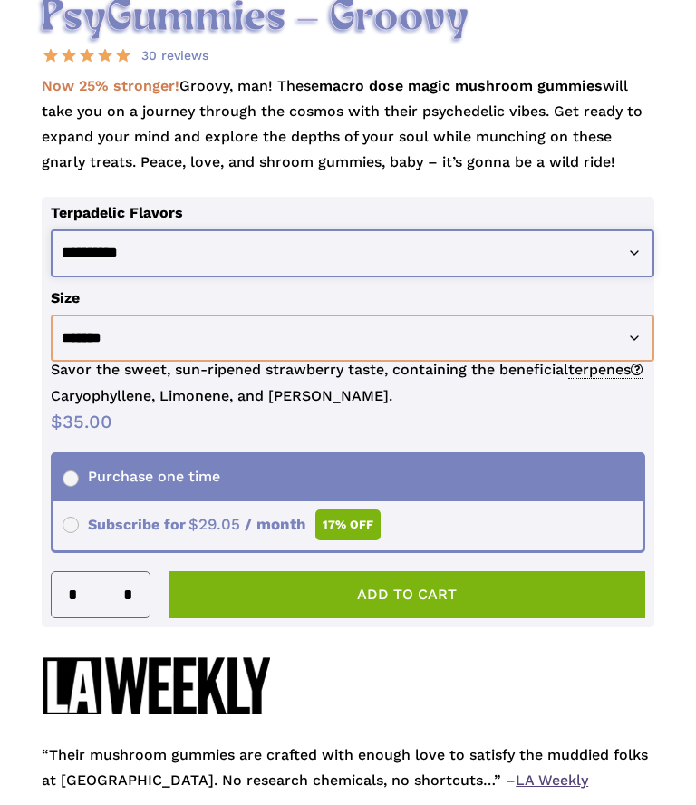
scroll to position [1018, 0]
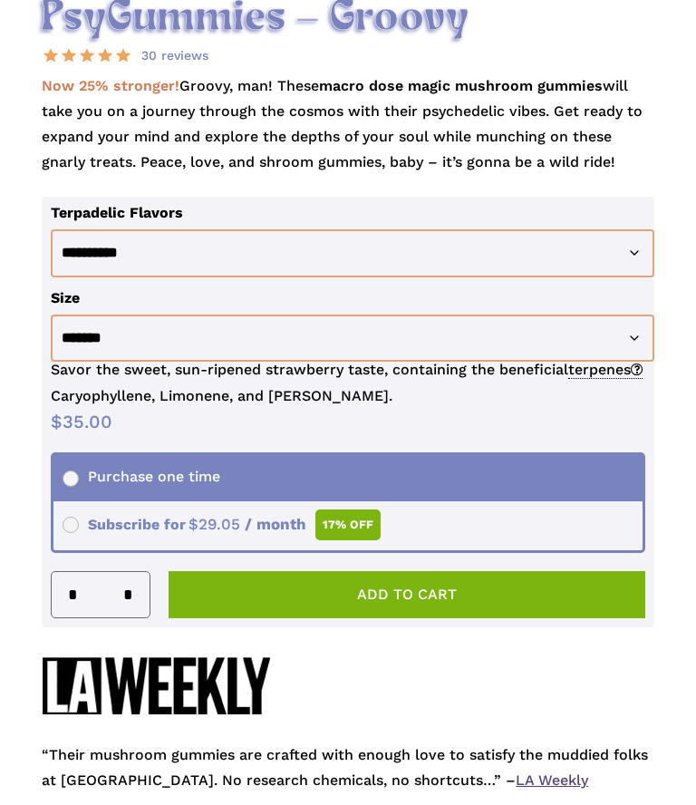
click at [617, 340] on select "**********" at bounding box center [353, 338] width 604 height 48
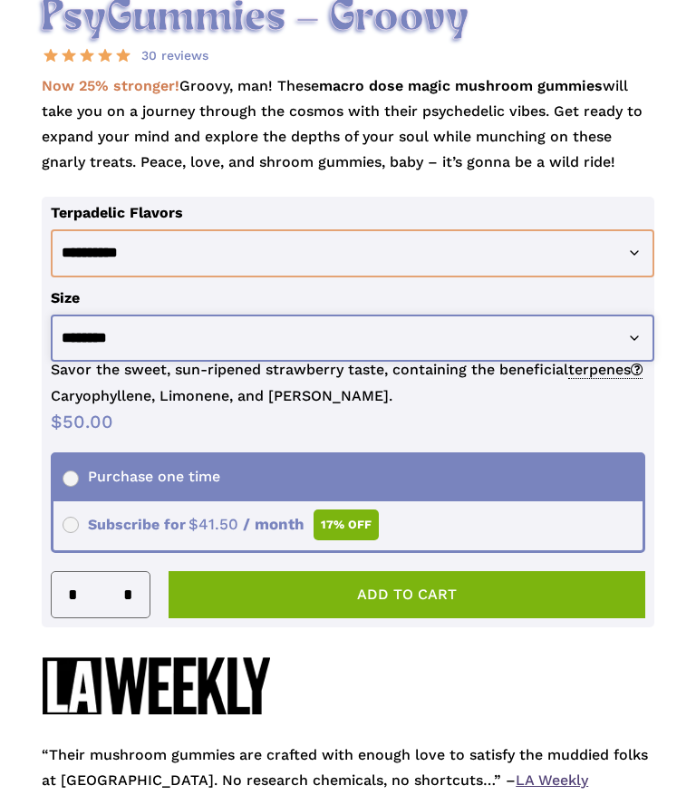
click at [633, 350] on select "**********" at bounding box center [353, 338] width 604 height 48
click at [626, 334] on select "**********" at bounding box center [353, 338] width 604 height 48
click at [623, 343] on select "**********" at bounding box center [353, 338] width 604 height 48
select select "*******"
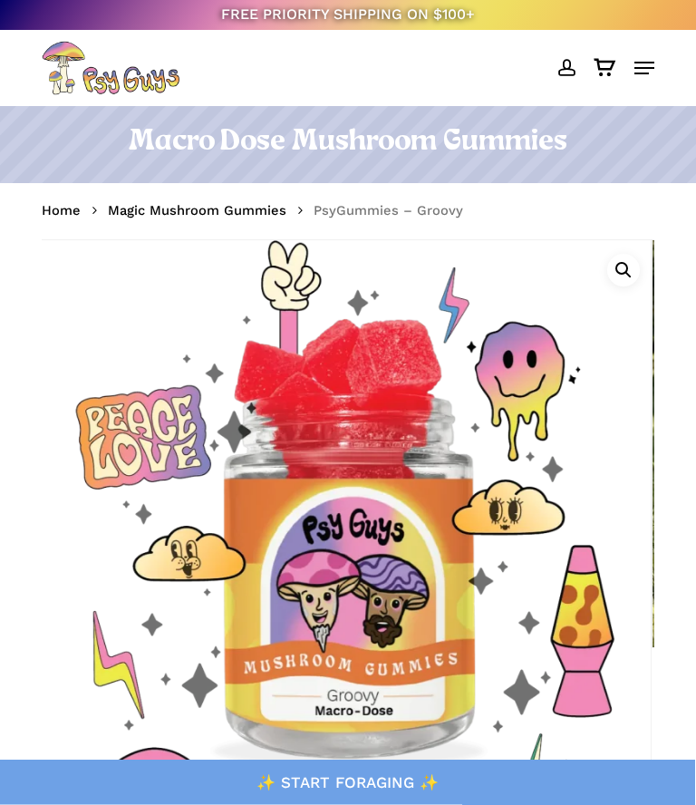
scroll to position [0, 0]
